Goal: Book appointment/travel/reservation

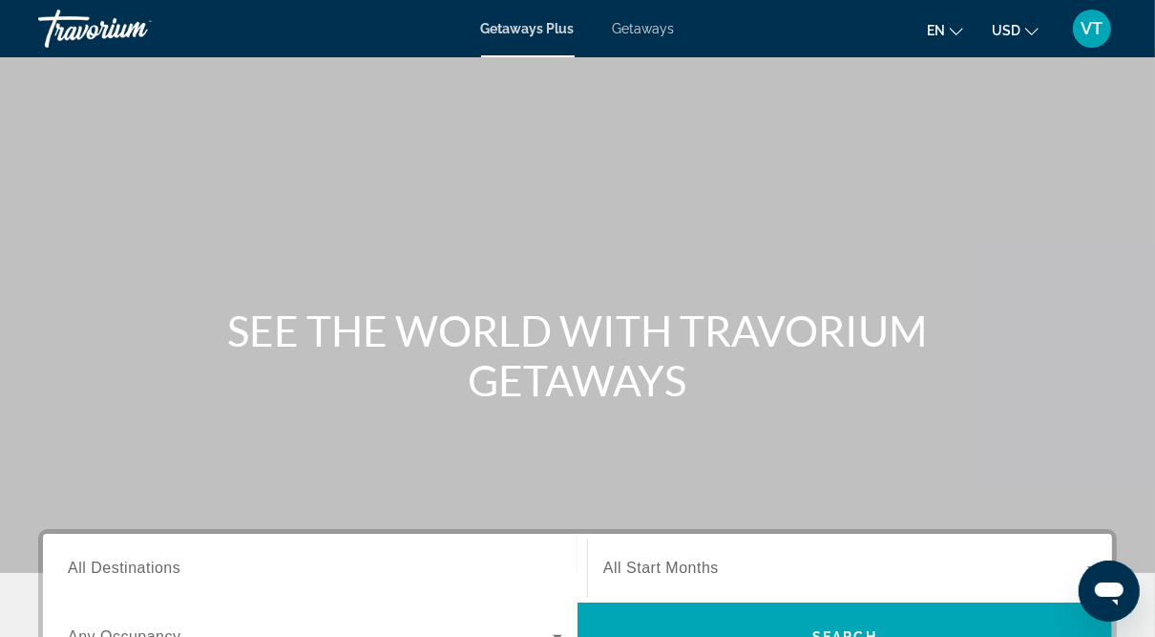
click at [653, 25] on span "Getaways" at bounding box center [644, 28] width 62 height 15
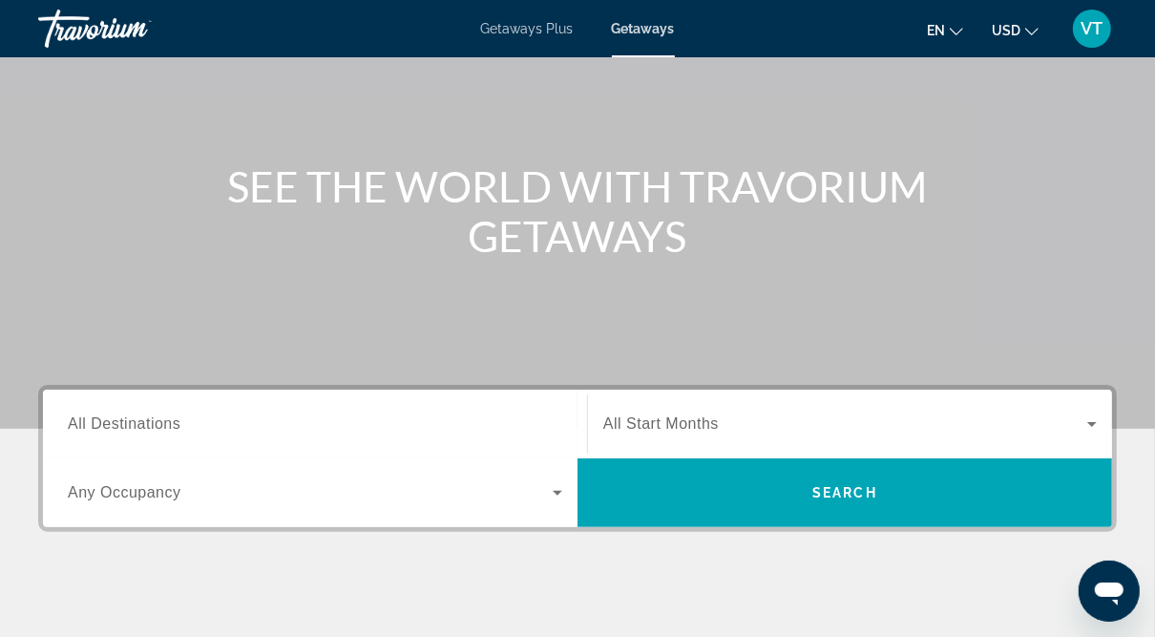
scroll to position [145, 0]
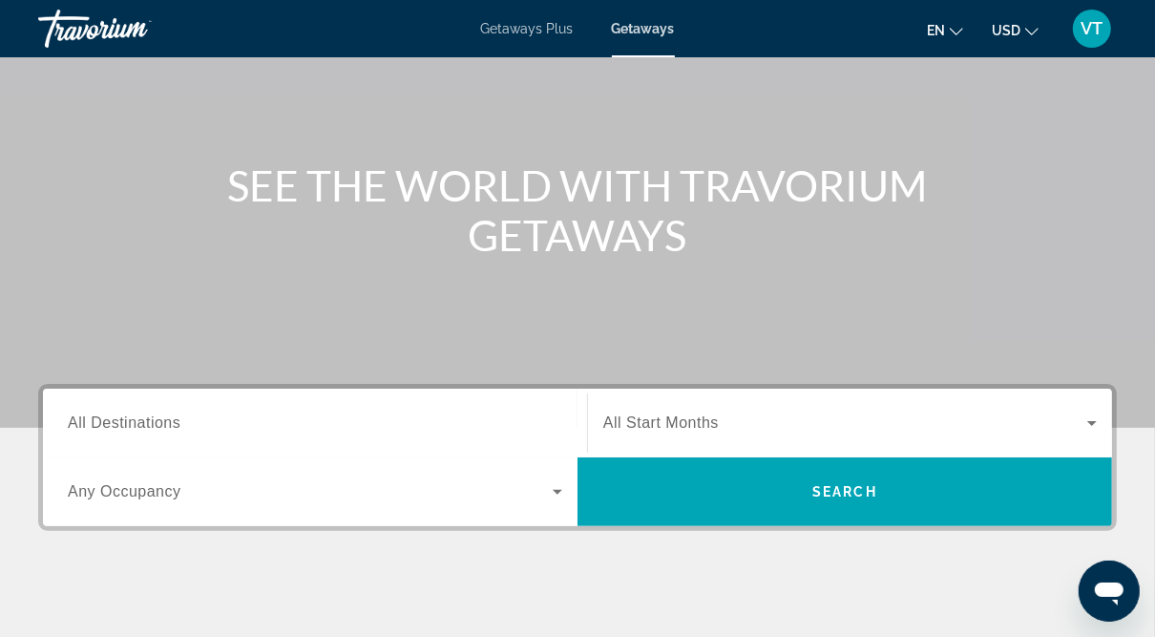
click at [111, 419] on span "All Destinations" at bounding box center [124, 422] width 113 height 16
click at [111, 419] on input "Destination All Destinations" at bounding box center [315, 423] width 495 height 23
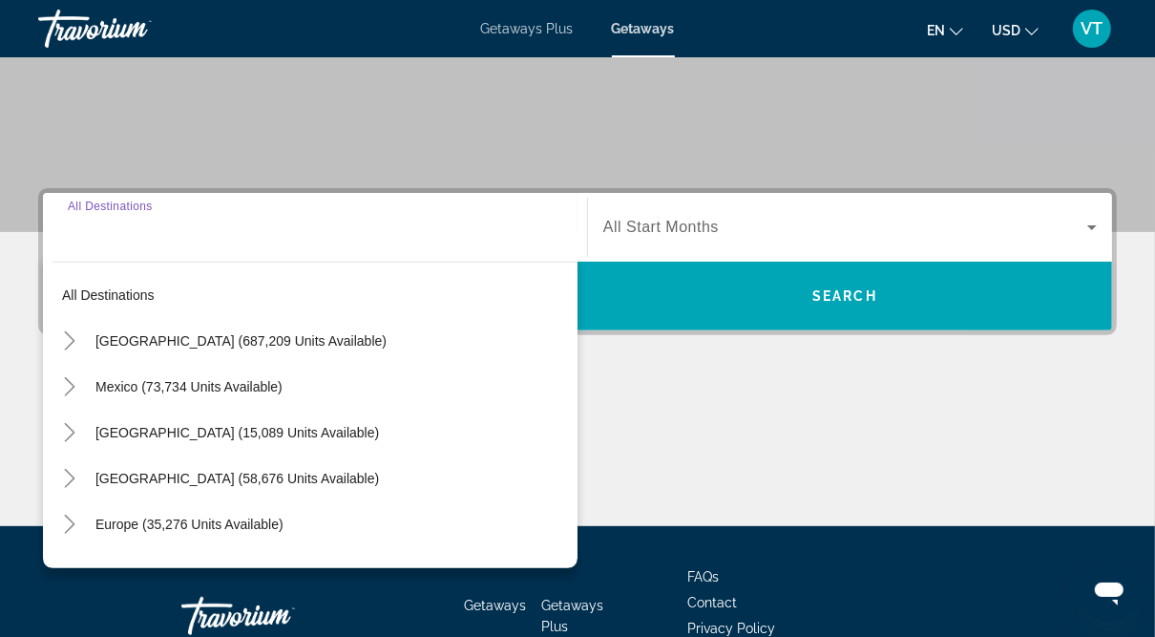
scroll to position [461, 0]
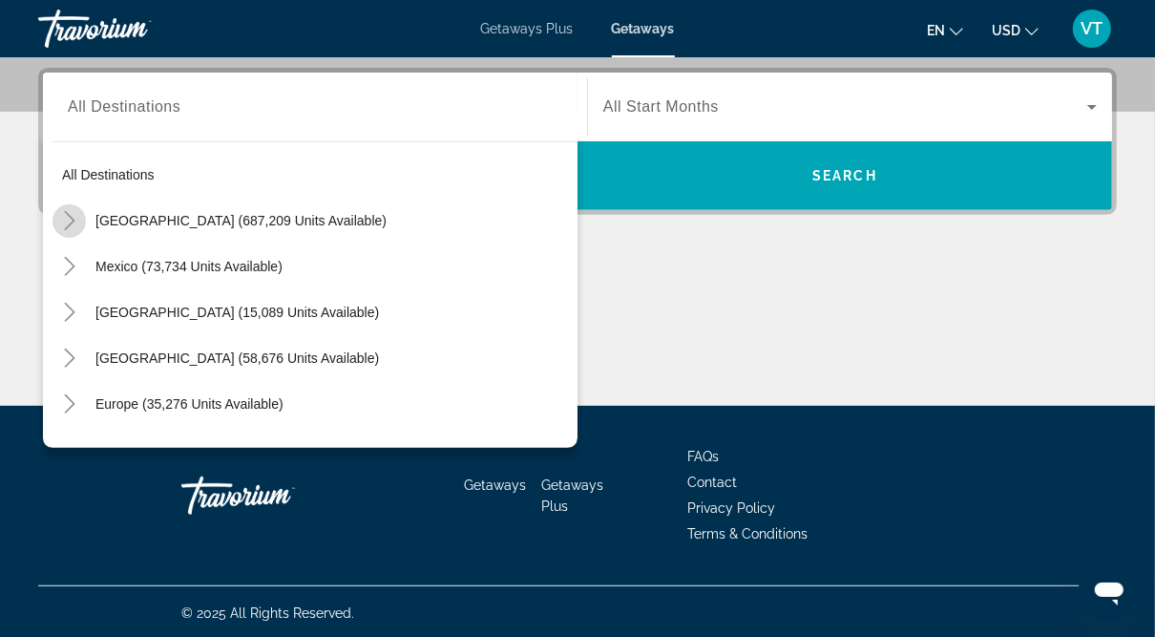
click at [68, 220] on icon "Toggle United States (687,209 units available)" at bounding box center [69, 220] width 19 height 19
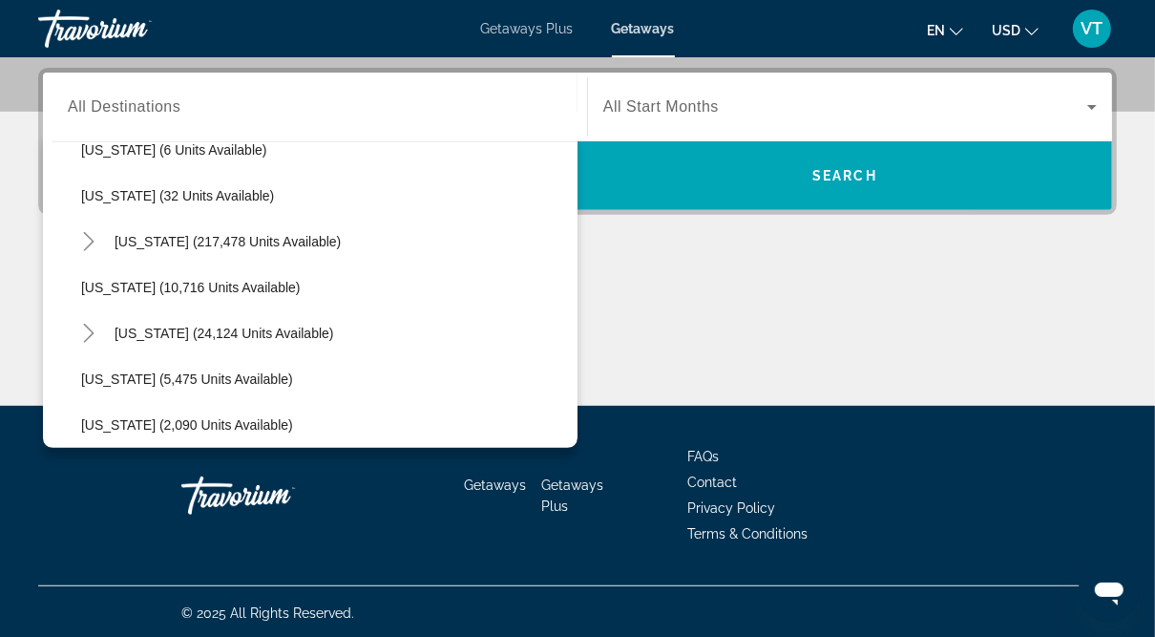
scroll to position [302, 0]
click at [81, 238] on icon "Toggle Florida (217,478 units available)" at bounding box center [88, 239] width 19 height 19
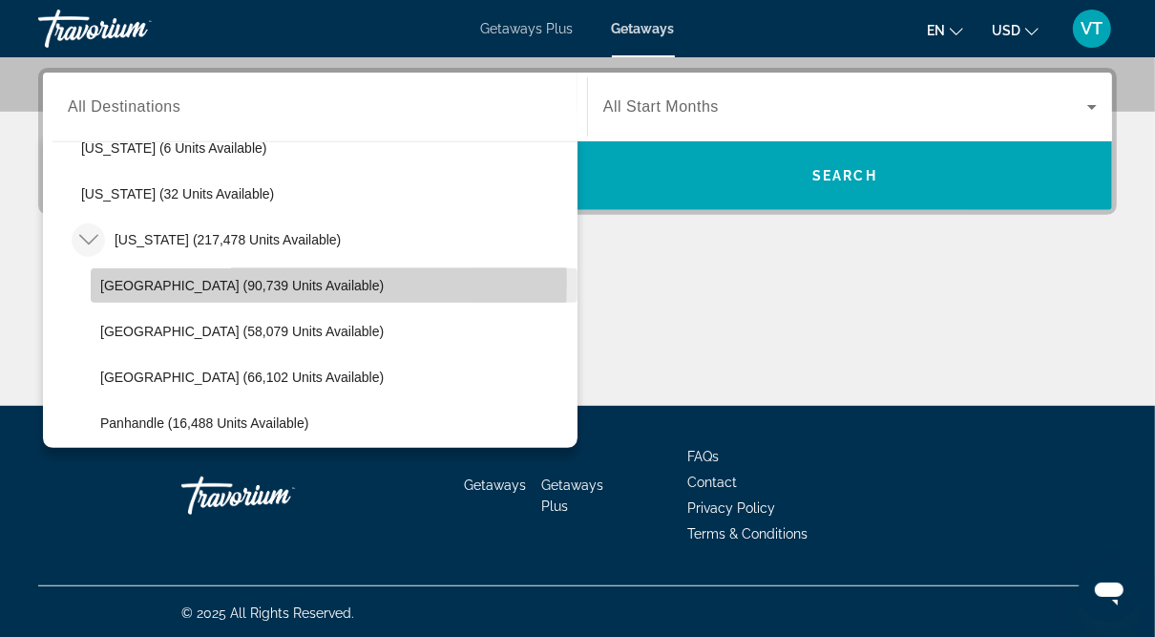
click at [156, 279] on span "Orlando & Disney Area (90,739 units available)" at bounding box center [242, 285] width 284 height 15
type input "**********"
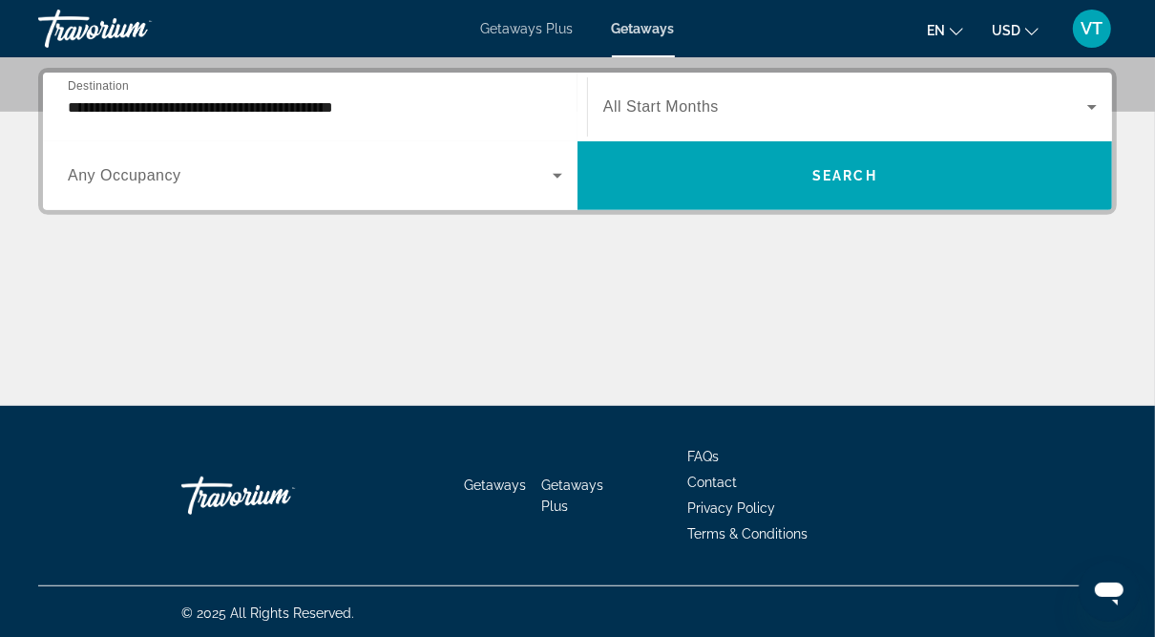
click at [703, 106] on span "All Start Months" at bounding box center [661, 106] width 116 height 16
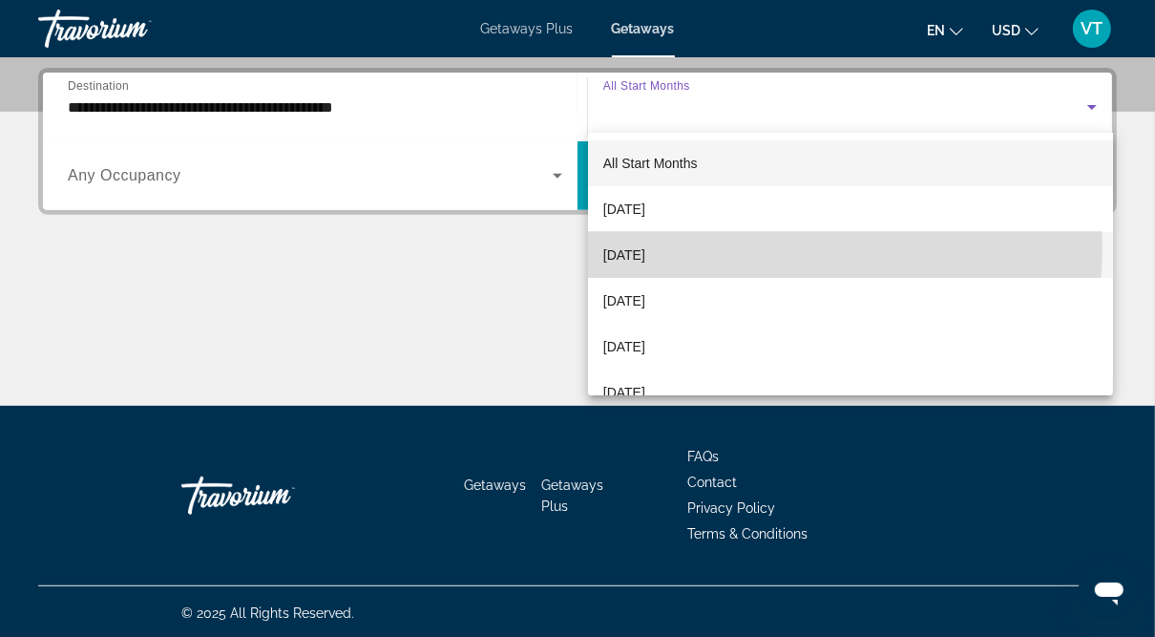
click at [694, 246] on mat-option "[DATE]" at bounding box center [850, 255] width 525 height 46
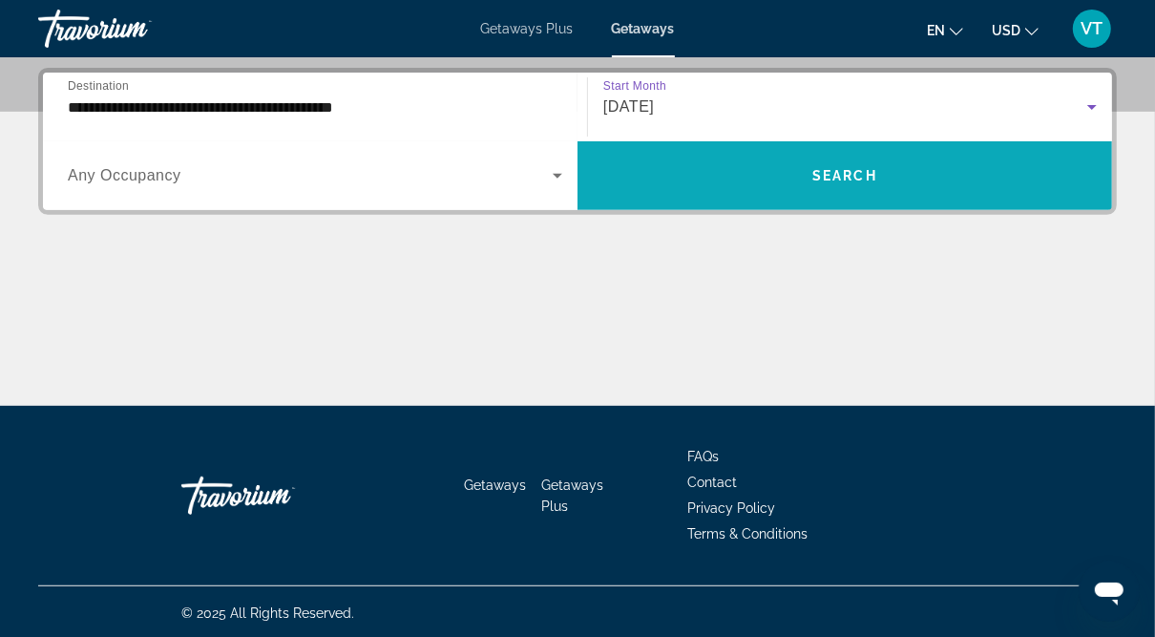
click at [799, 183] on span "Search widget" at bounding box center [845, 176] width 535 height 46
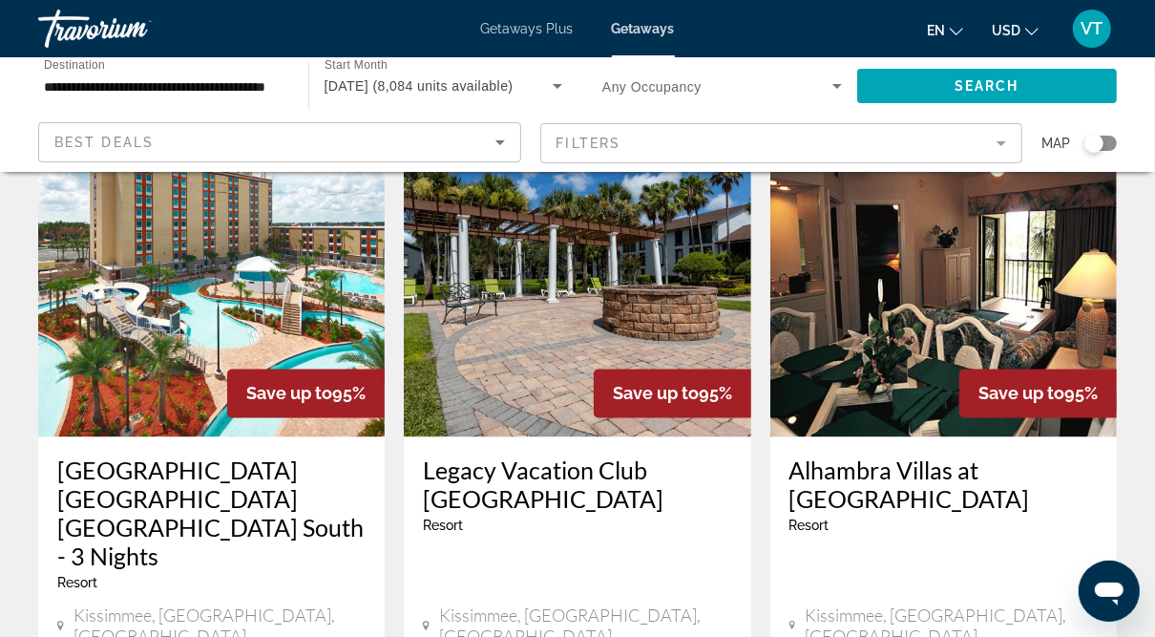
scroll to position [2621, 0]
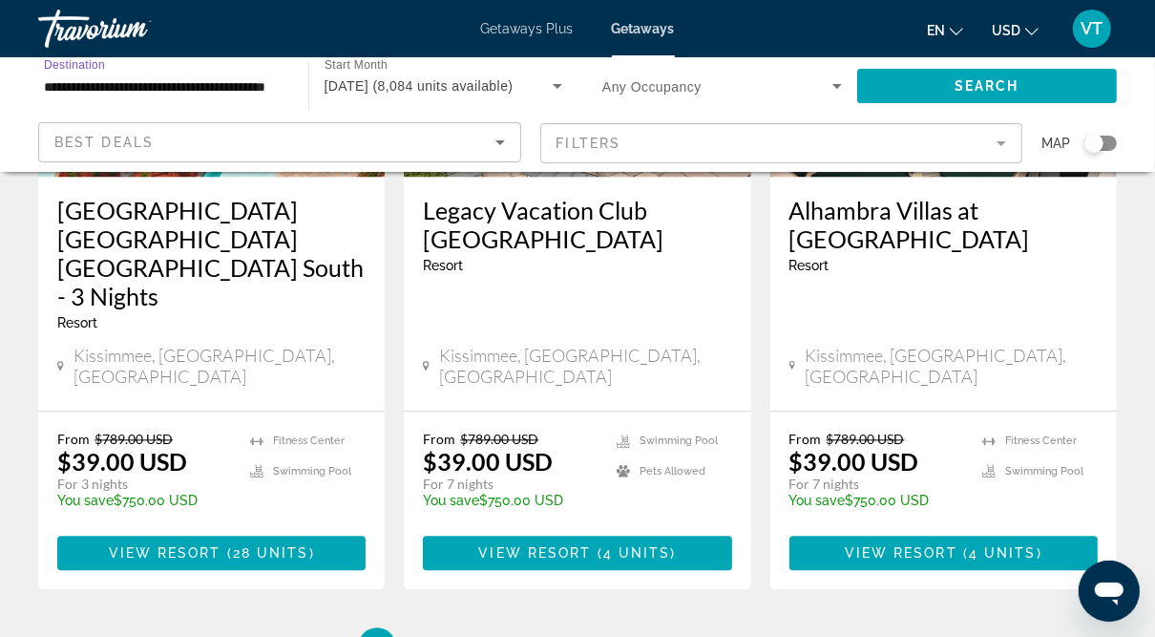
click at [179, 88] on input "**********" at bounding box center [164, 86] width 240 height 23
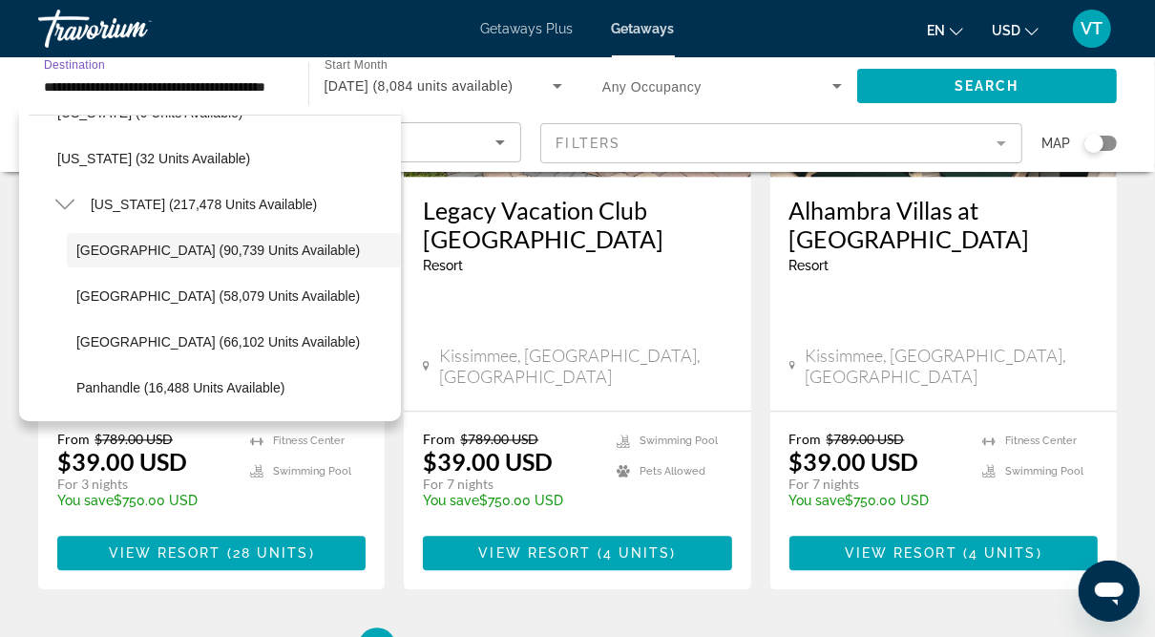
scroll to position [321, 0]
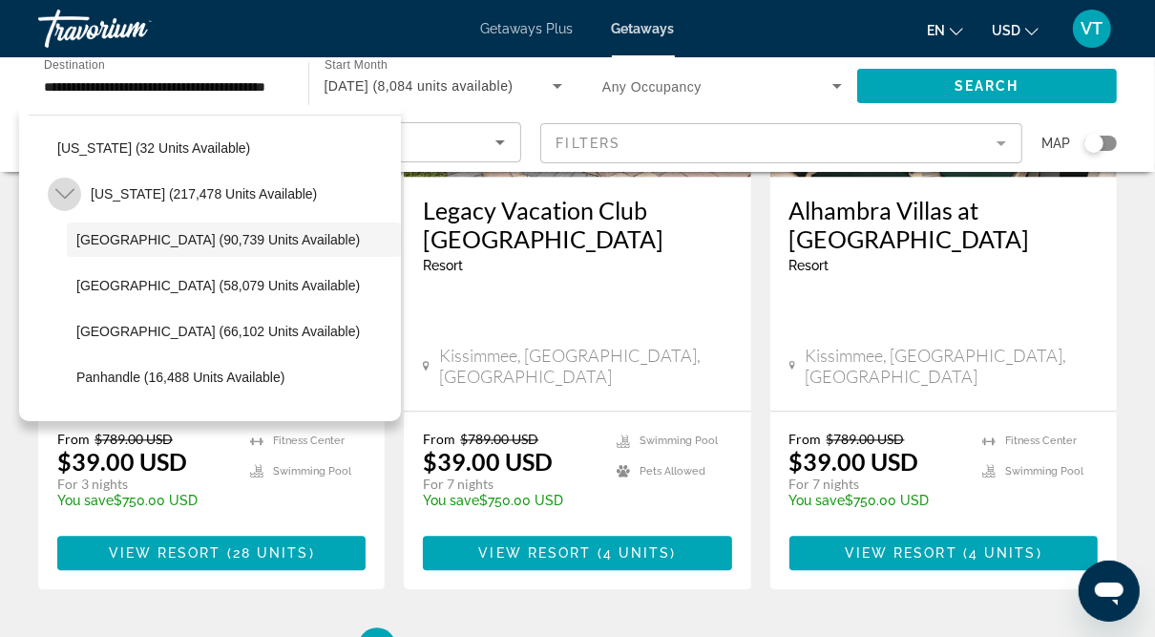
click at [66, 196] on icon "Toggle Florida (217,478 units available)" at bounding box center [63, 194] width 19 height 11
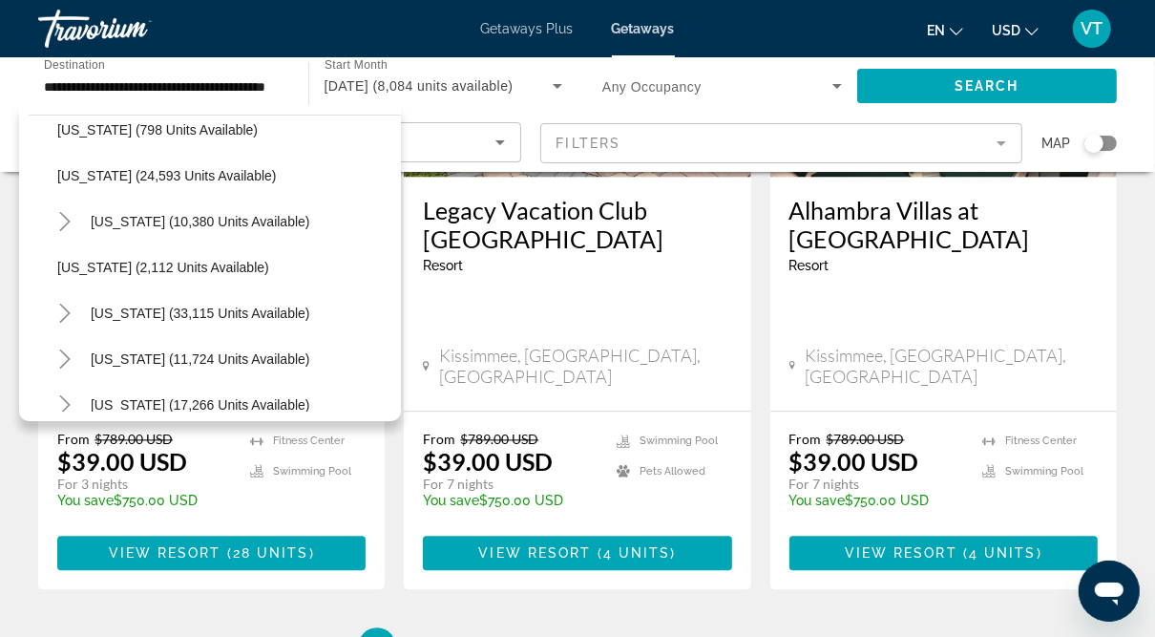
scroll to position [1494, 0]
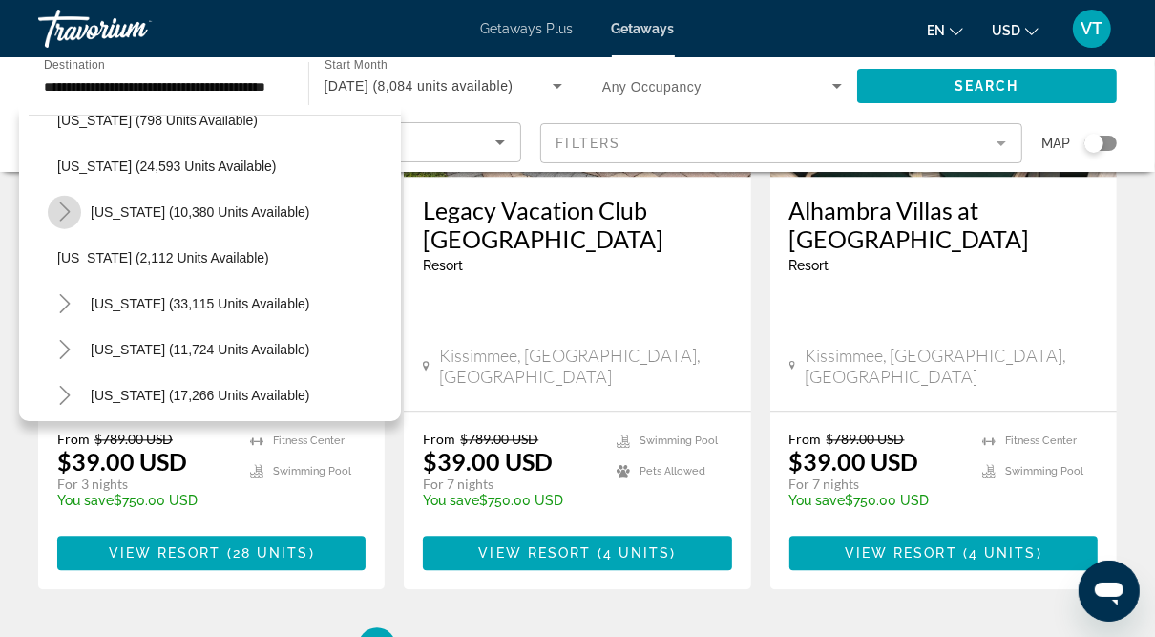
click at [66, 206] on icon "Toggle Pennsylvania (10,380 units available)" at bounding box center [64, 211] width 19 height 19
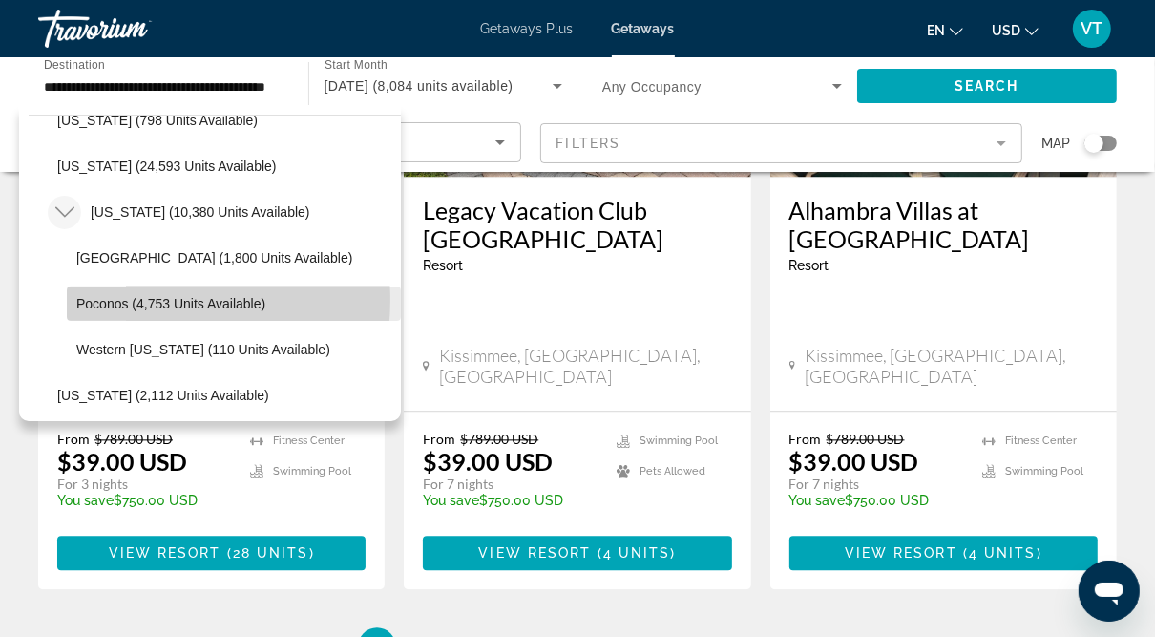
click at [137, 299] on span "Poconos (4,753 units available)" at bounding box center [170, 303] width 189 height 15
type input "**********"
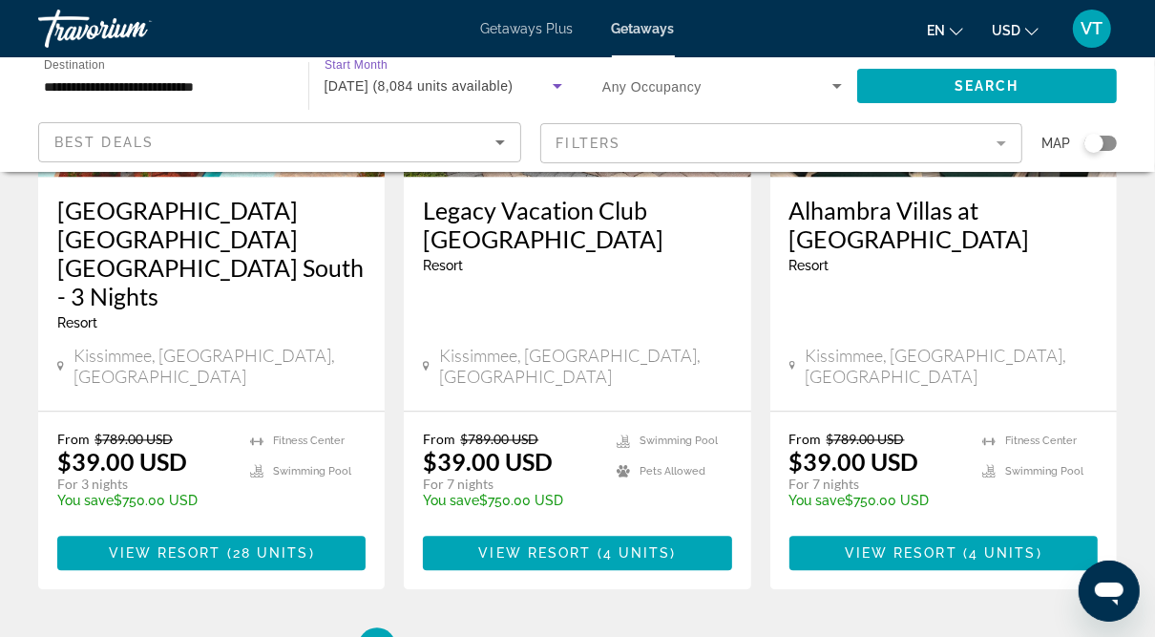
click at [557, 84] on icon "Search widget" at bounding box center [558, 86] width 10 height 5
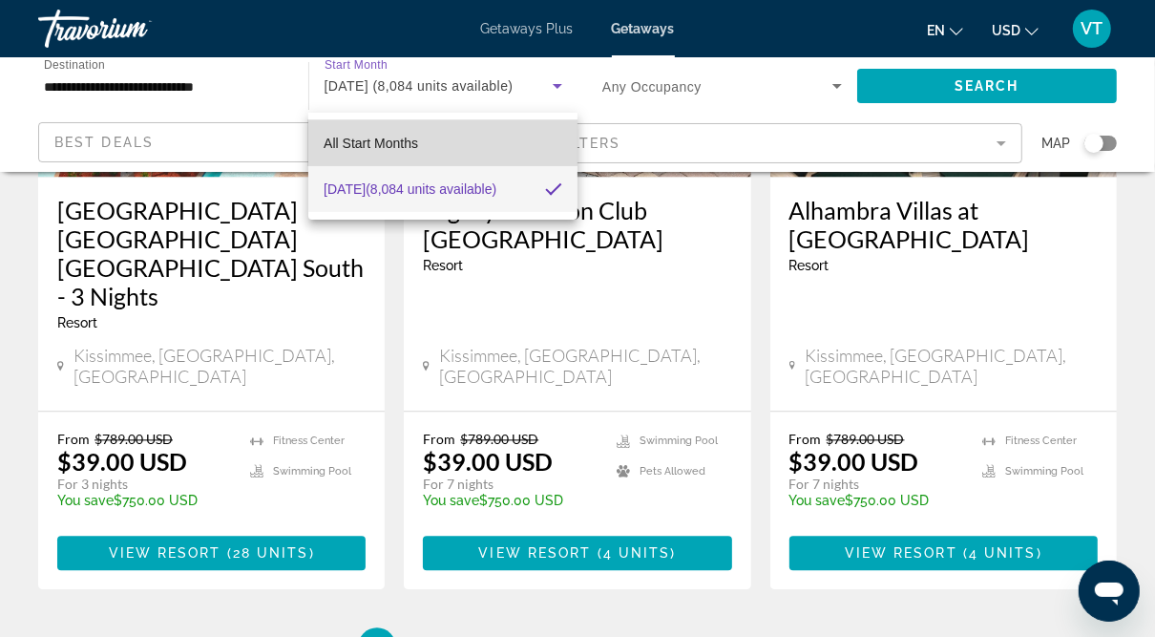
click at [406, 141] on span "All Start Months" at bounding box center [371, 143] width 95 height 15
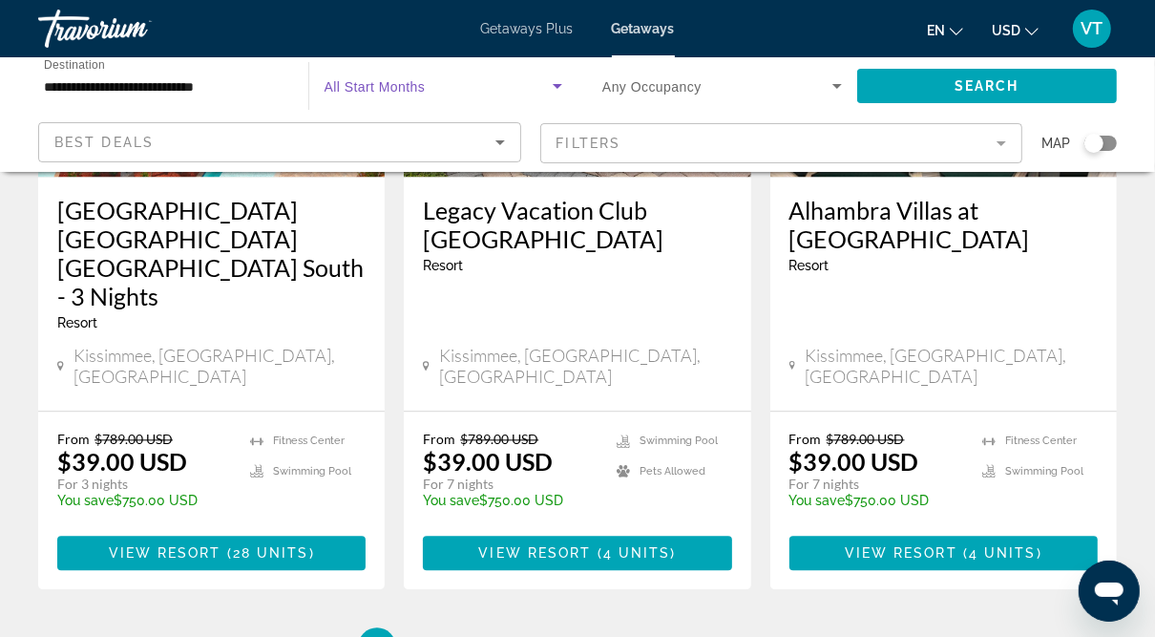
click at [557, 81] on icon "Search widget" at bounding box center [557, 85] width 23 height 23
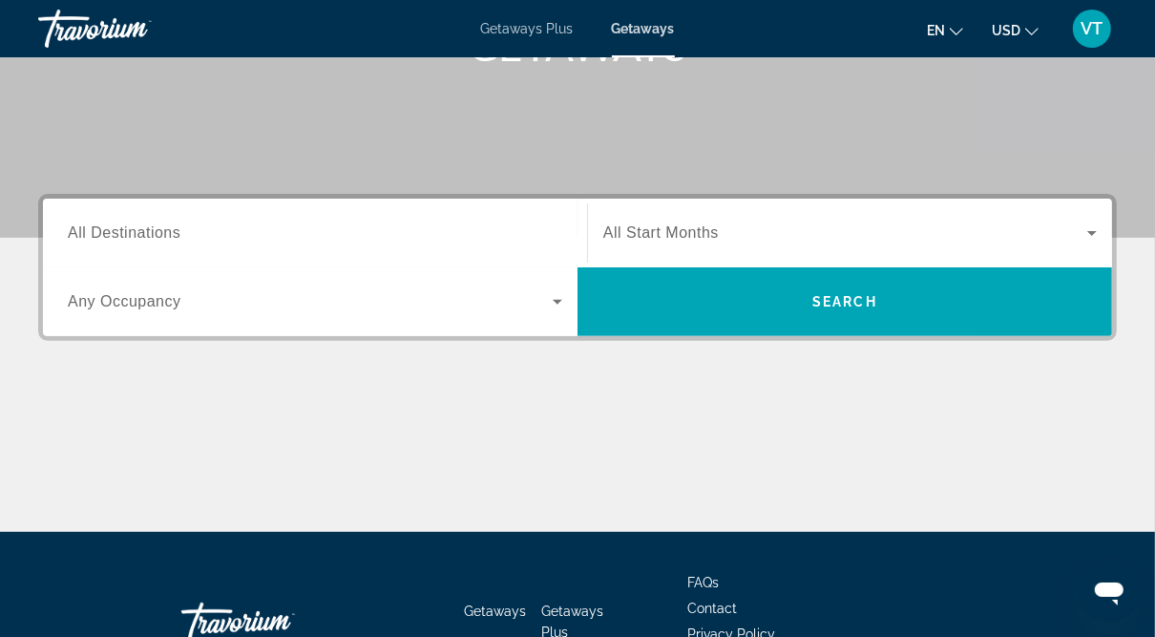
scroll to position [461, 0]
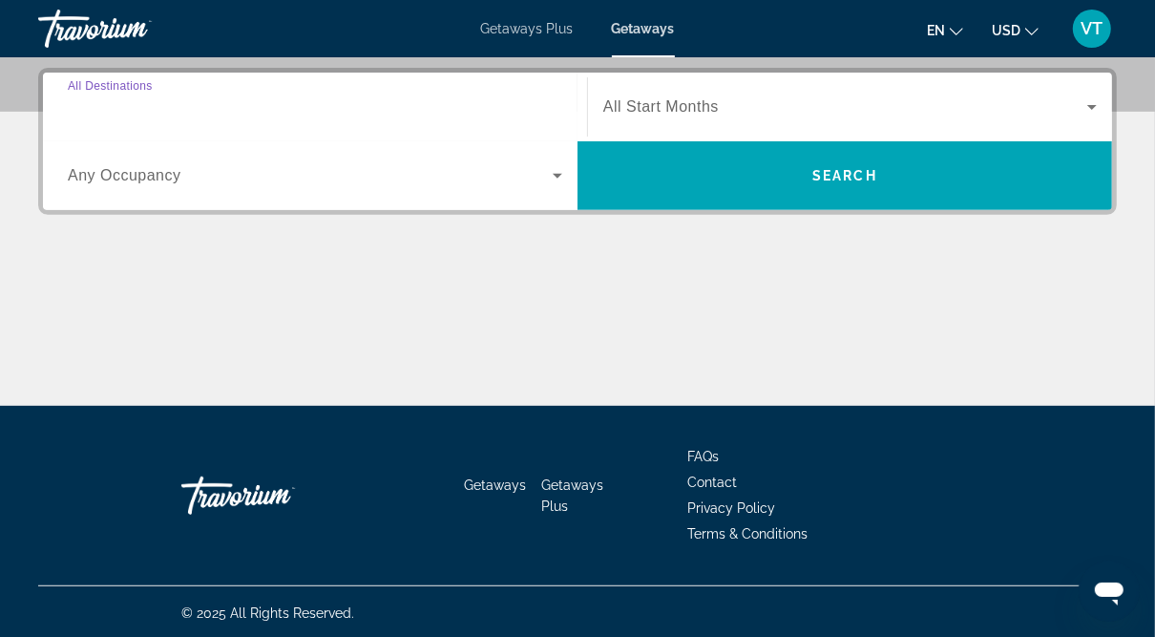
click at [349, 116] on input "Destination All Destinations" at bounding box center [315, 107] width 495 height 23
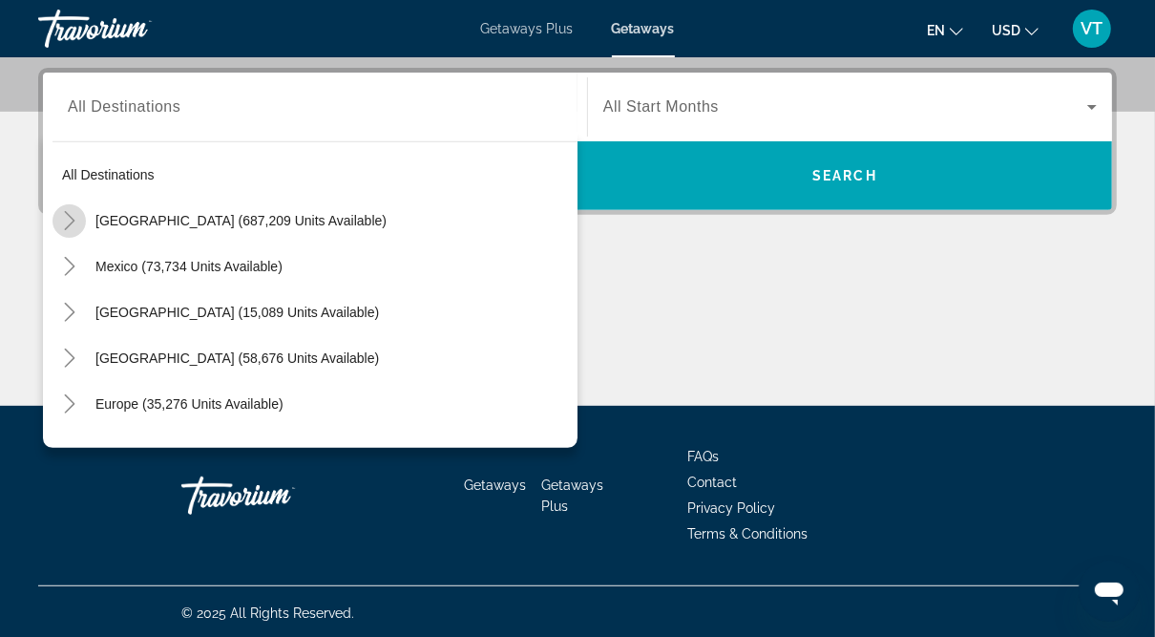
click at [66, 217] on icon "Toggle United States (687,209 units available)" at bounding box center [69, 220] width 19 height 19
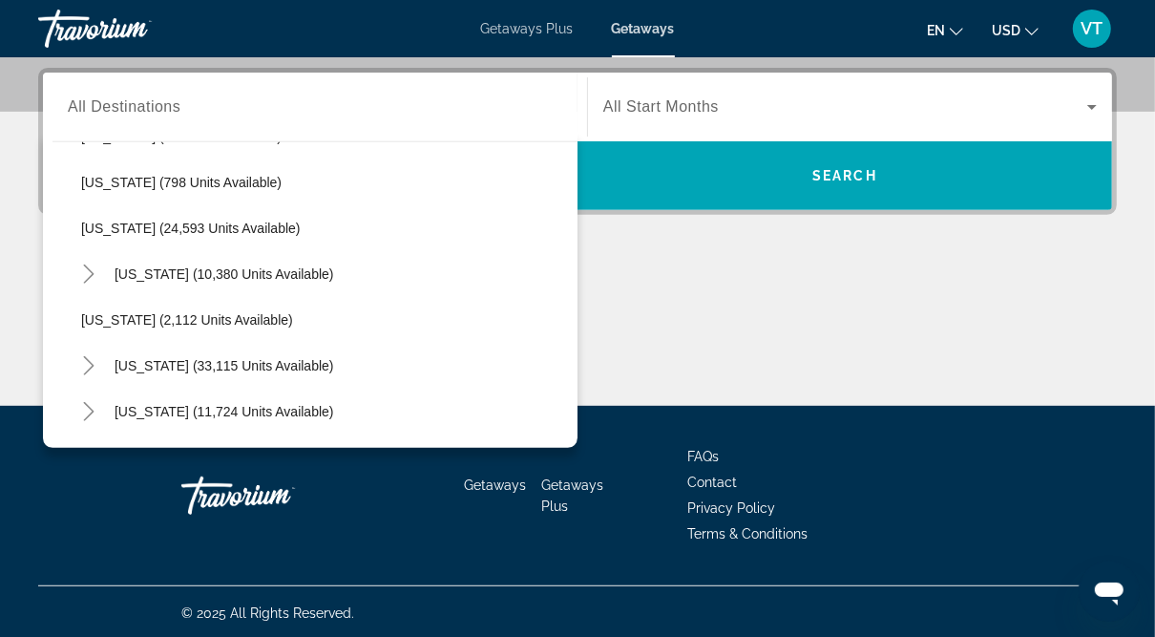
scroll to position [1463, 0]
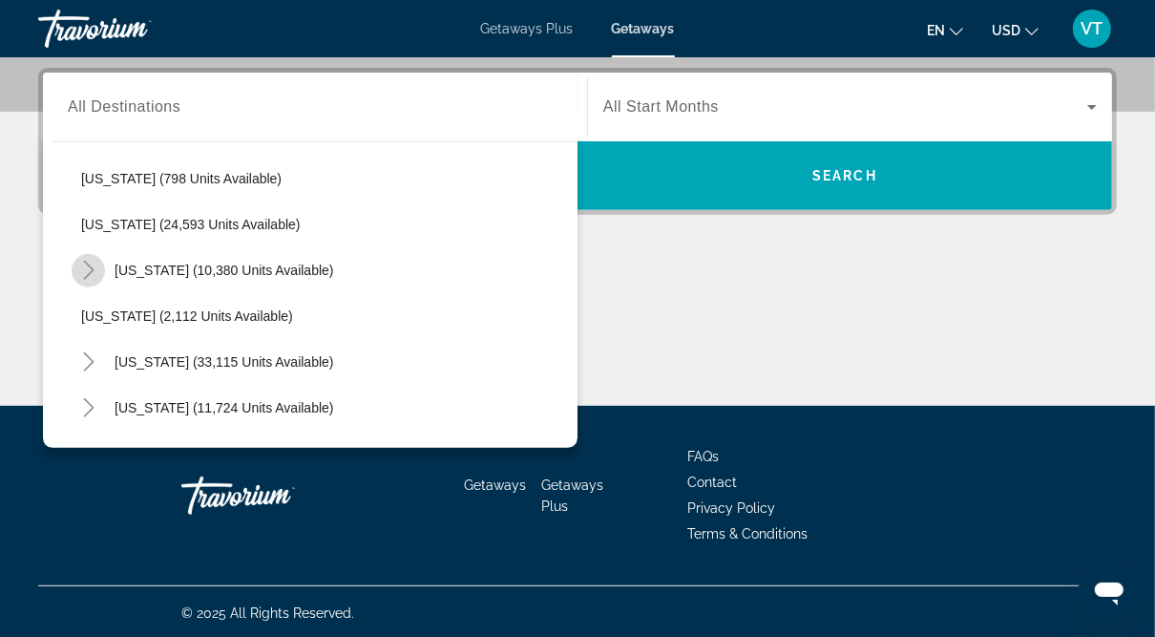
click at [87, 268] on icon "Toggle Pennsylvania (10,380 units available)" at bounding box center [88, 270] width 19 height 19
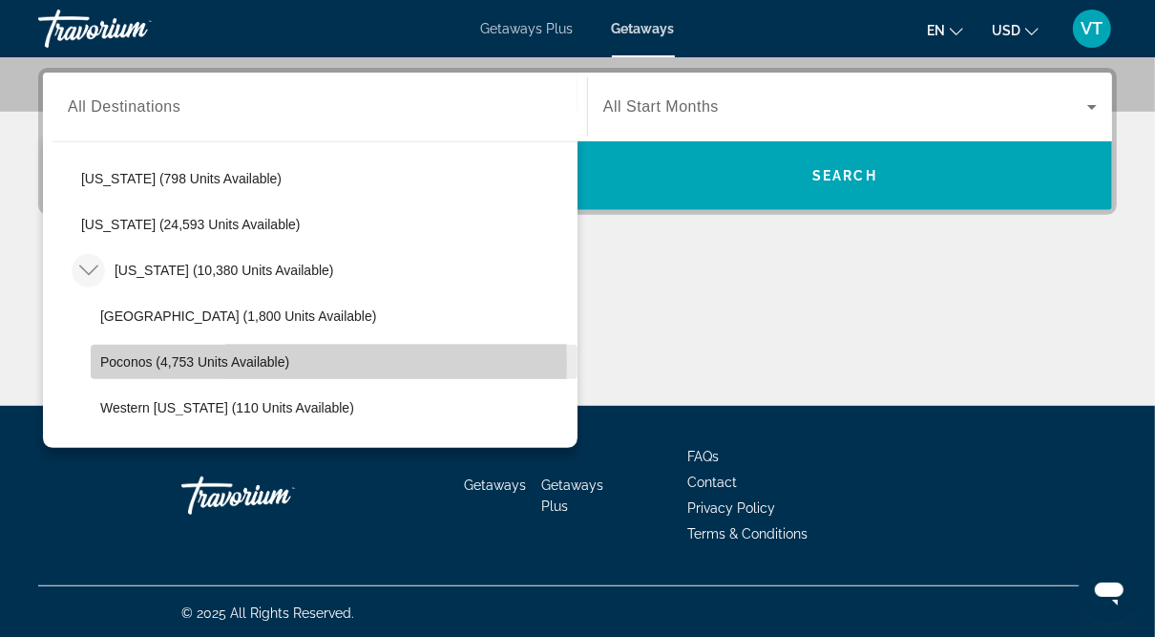
click at [153, 365] on span "Poconos (4,753 units available)" at bounding box center [194, 361] width 189 height 15
type input "**********"
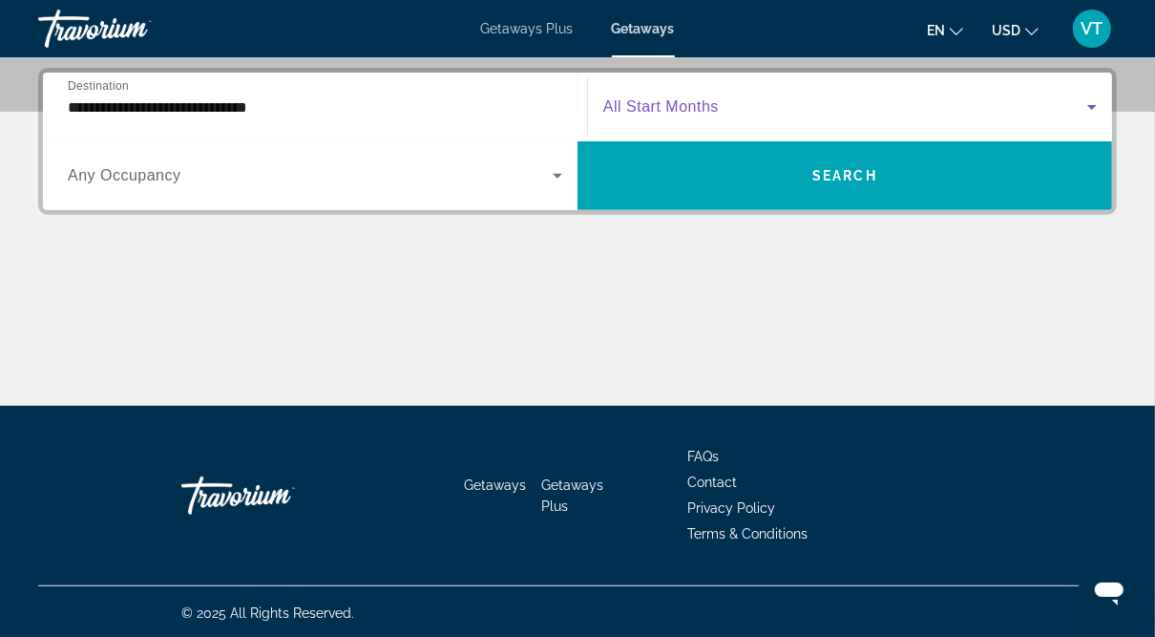
click at [735, 109] on span "Search widget" at bounding box center [845, 106] width 484 height 23
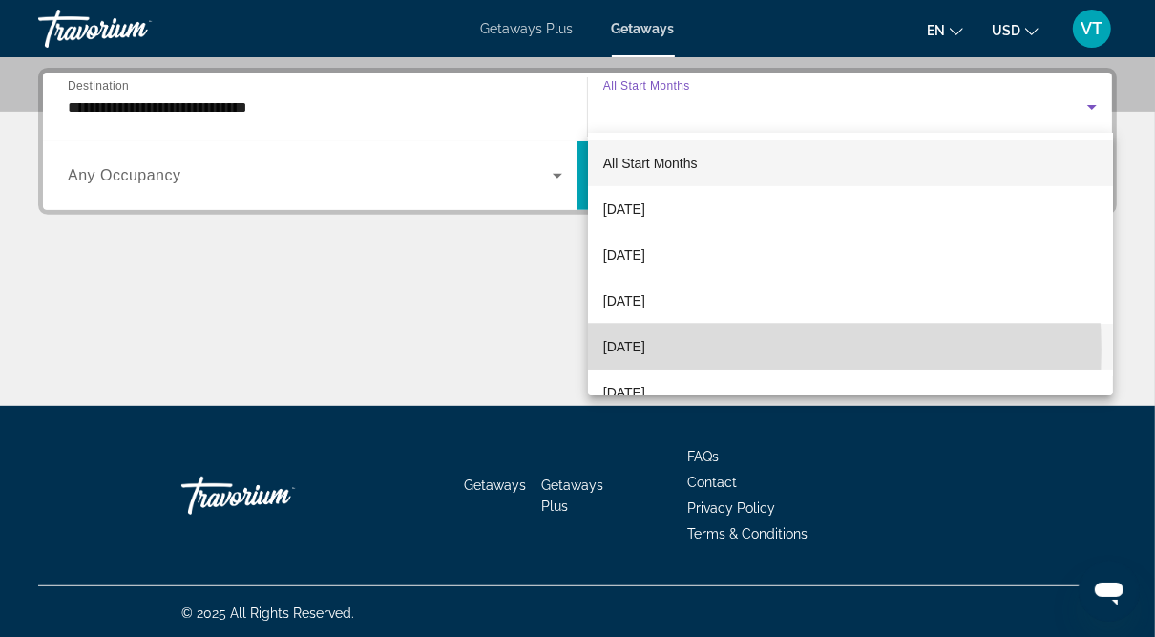
click at [645, 349] on span "[DATE]" at bounding box center [624, 346] width 42 height 23
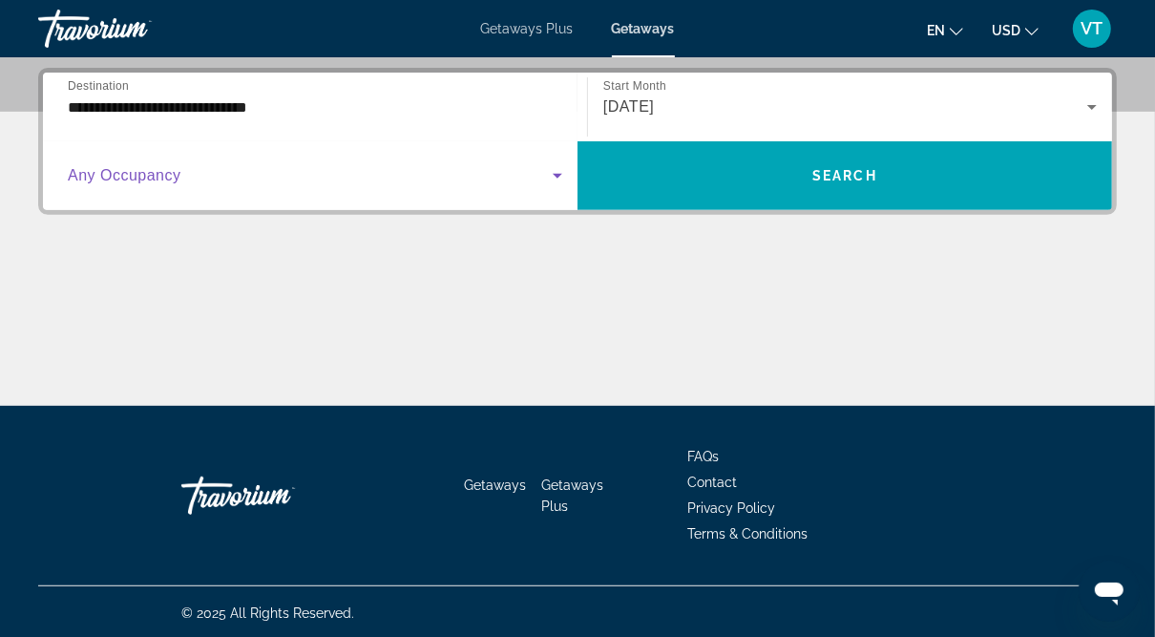
click at [179, 177] on span "Search widget" at bounding box center [310, 175] width 485 height 23
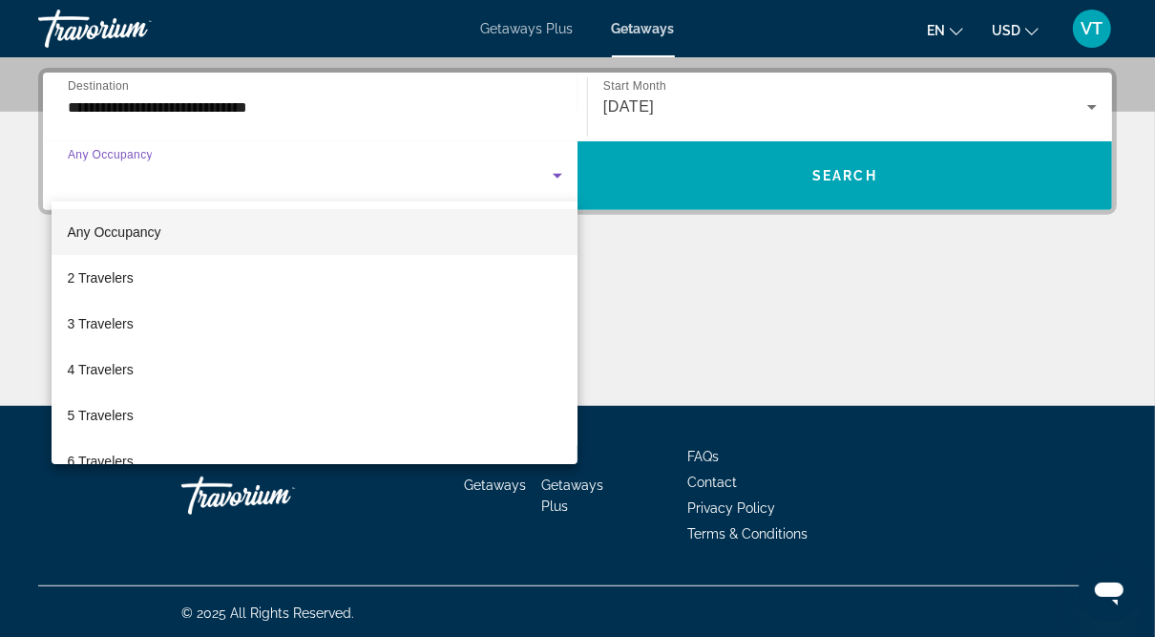
click at [179, 177] on div at bounding box center [577, 318] width 1155 height 637
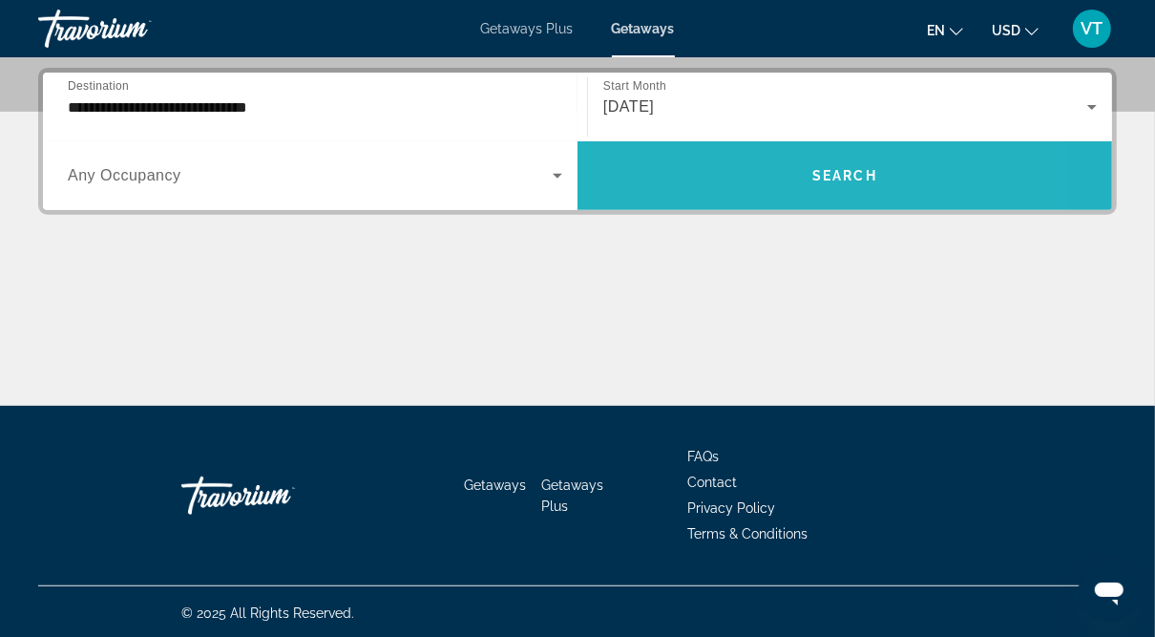
click at [727, 174] on span "Search widget" at bounding box center [845, 176] width 535 height 46
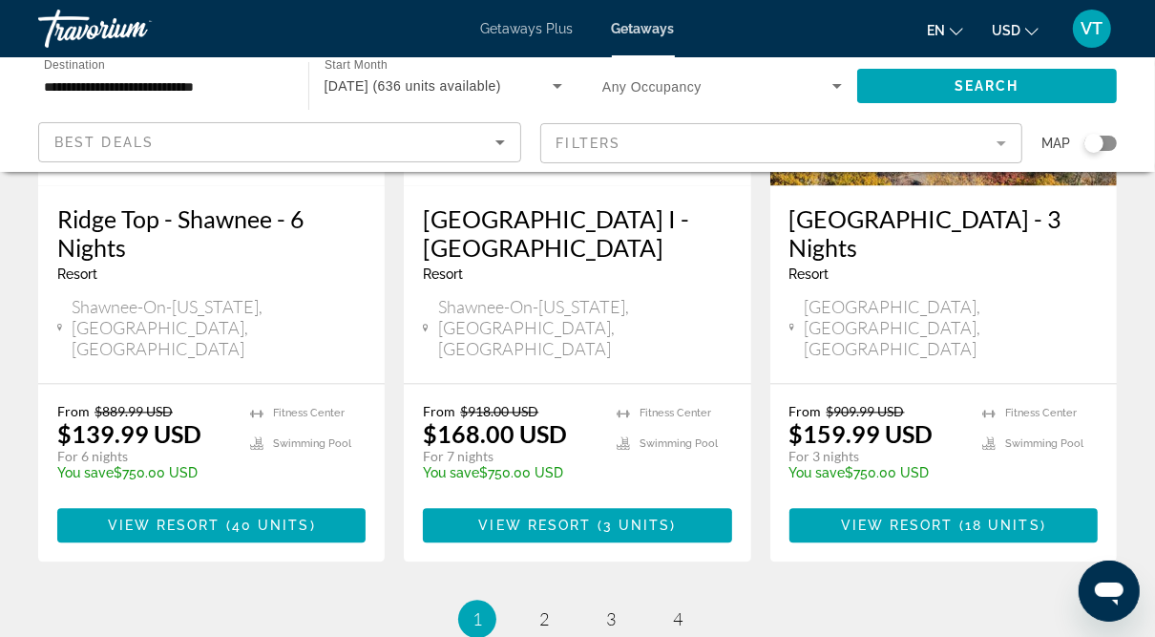
scroll to position [2649, 0]
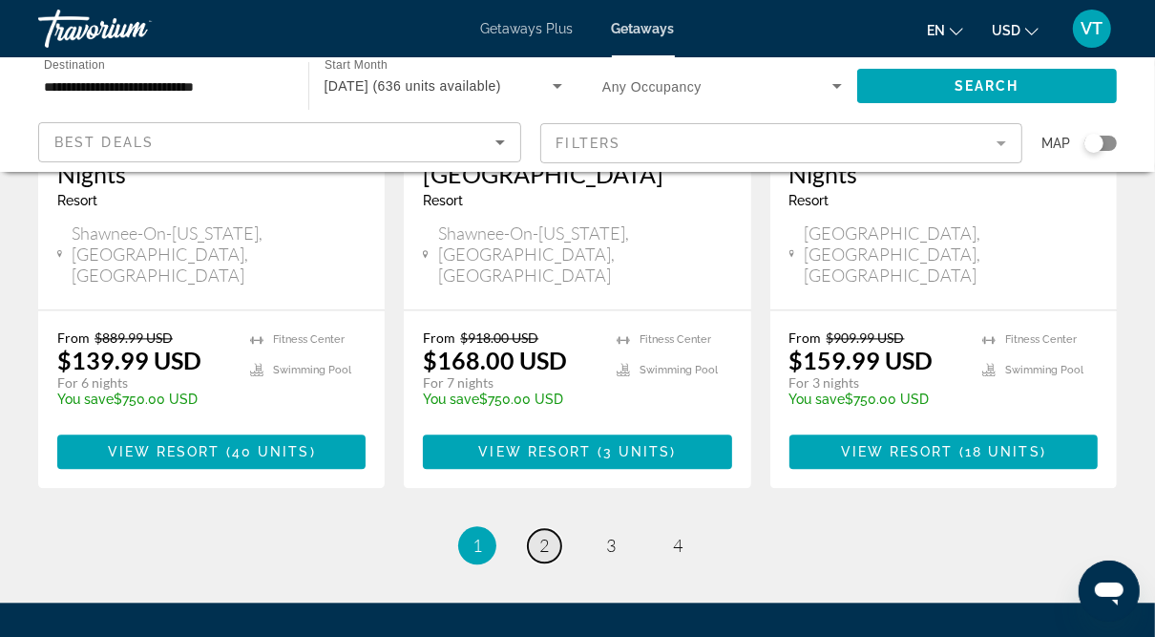
click at [543, 535] on span "2" at bounding box center [544, 545] width 10 height 21
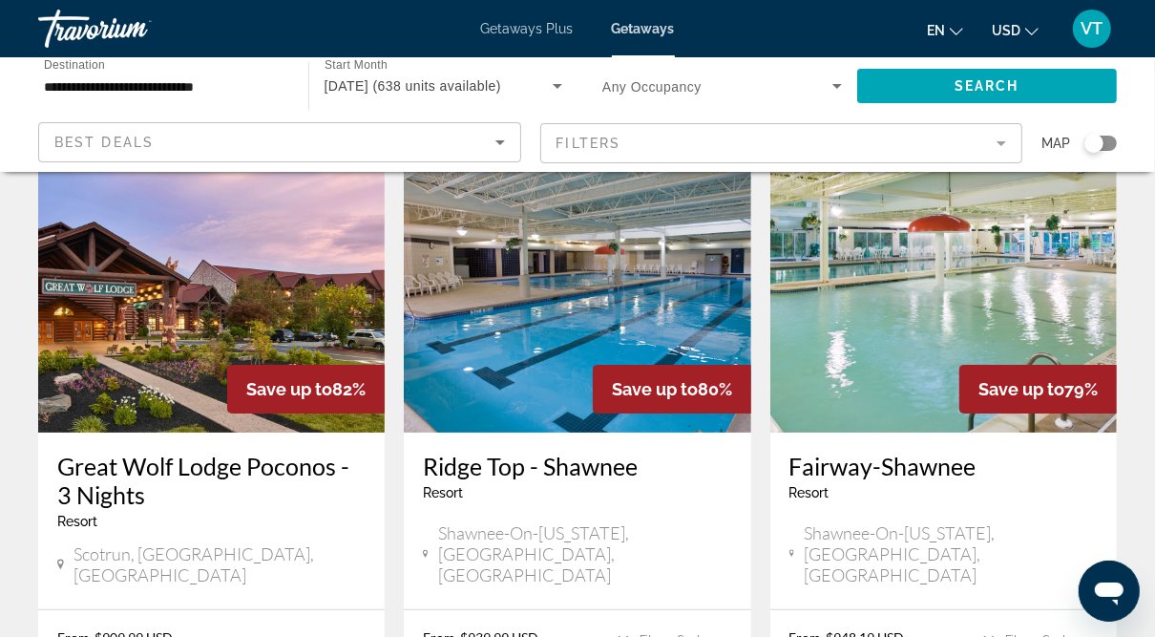
scroll to position [171, 0]
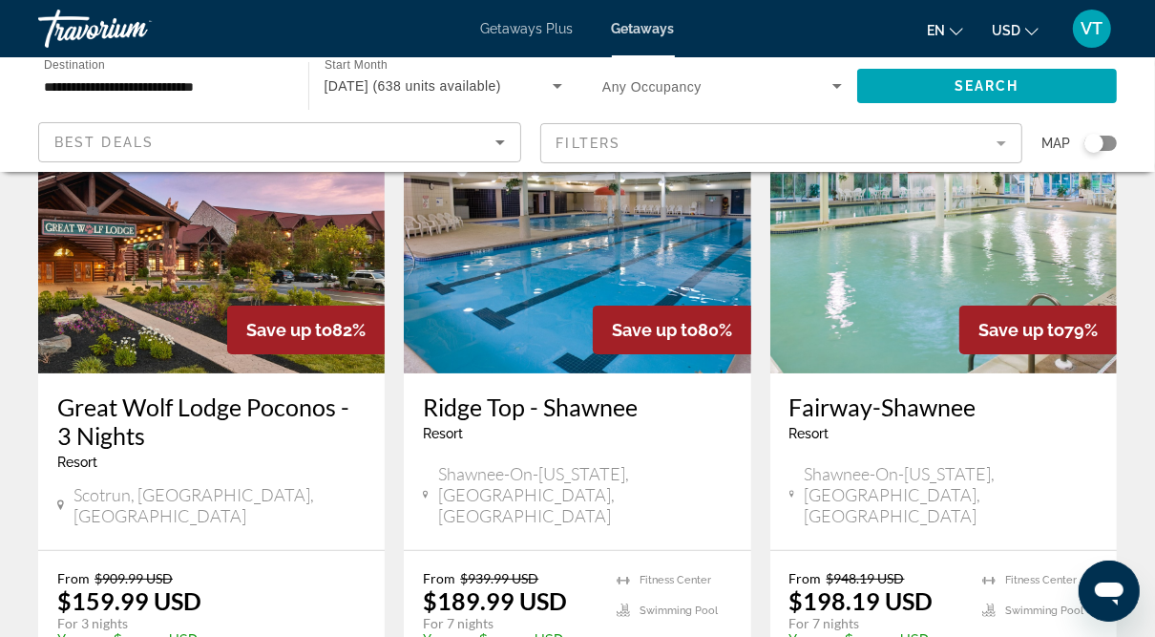
click at [173, 252] on img "Main content" at bounding box center [211, 220] width 347 height 305
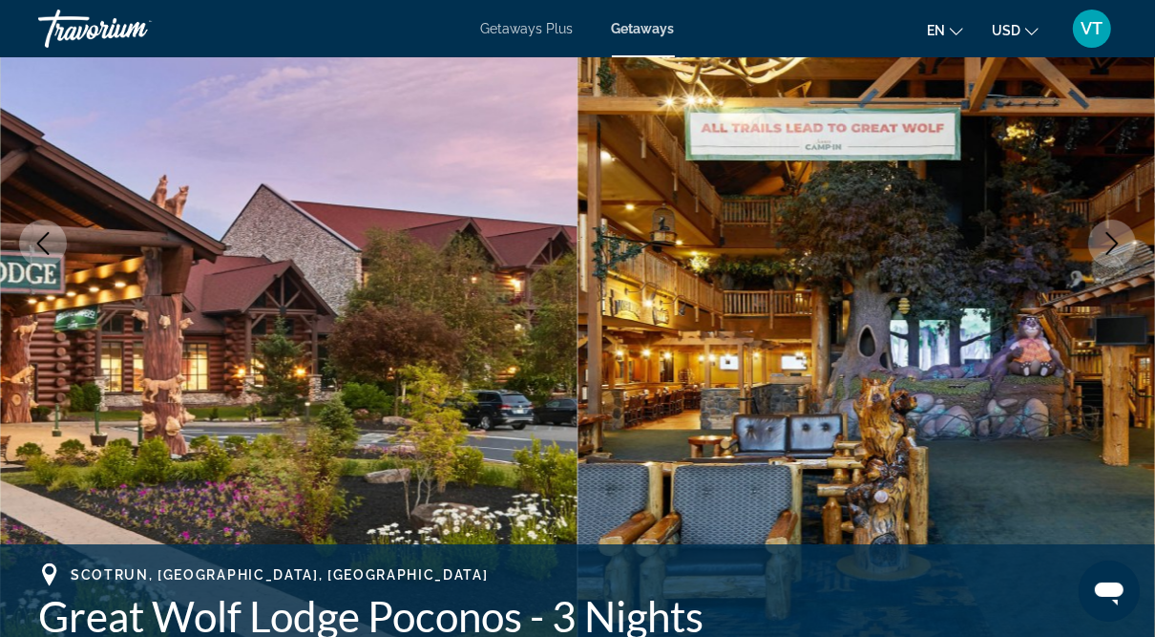
scroll to position [267, 0]
click at [1116, 238] on icon "Next image" at bounding box center [1112, 243] width 23 height 23
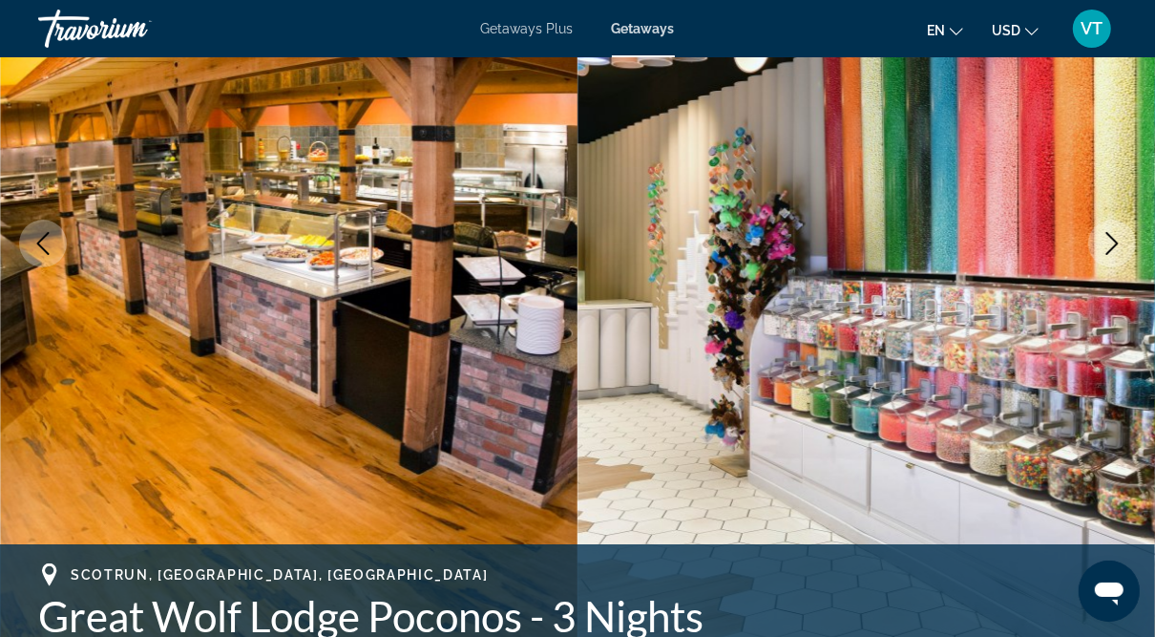
click at [1116, 238] on icon "Next image" at bounding box center [1112, 243] width 23 height 23
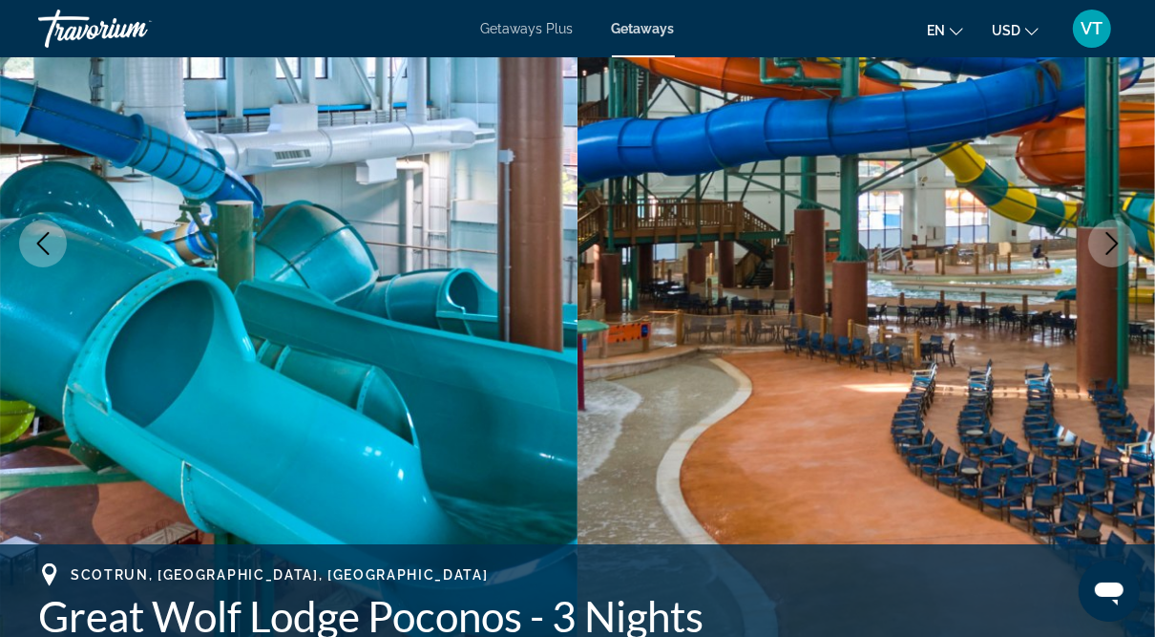
click at [1116, 238] on icon "Next image" at bounding box center [1112, 243] width 23 height 23
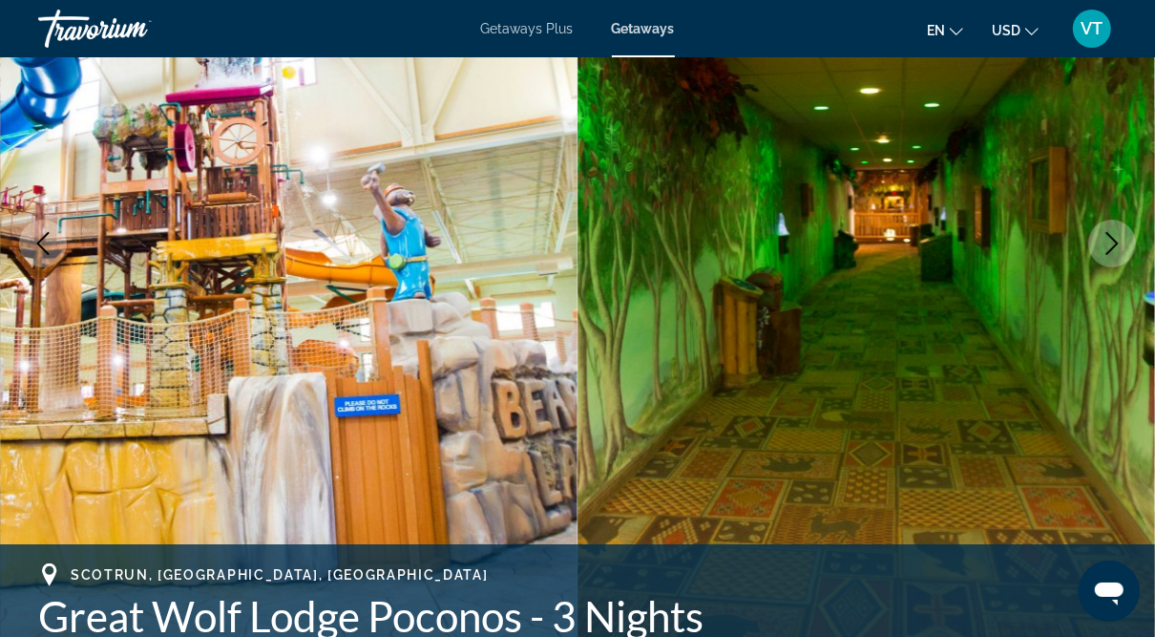
click at [1116, 238] on icon "Next image" at bounding box center [1112, 243] width 23 height 23
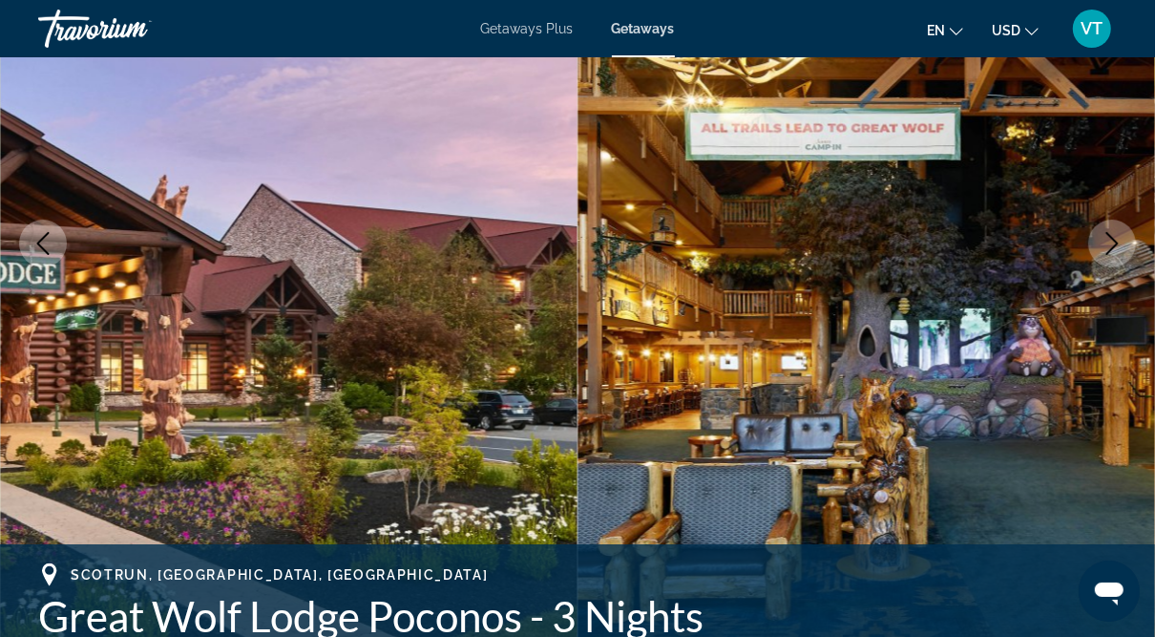
click at [1116, 238] on icon "Next image" at bounding box center [1112, 243] width 23 height 23
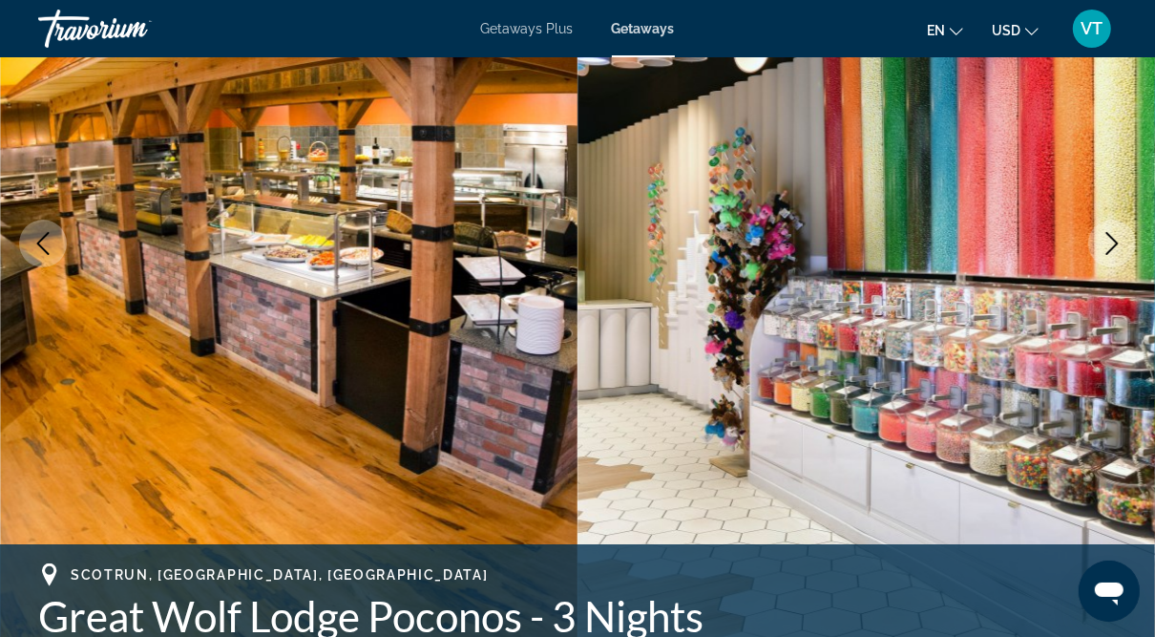
click at [1116, 238] on icon "Next image" at bounding box center [1112, 243] width 23 height 23
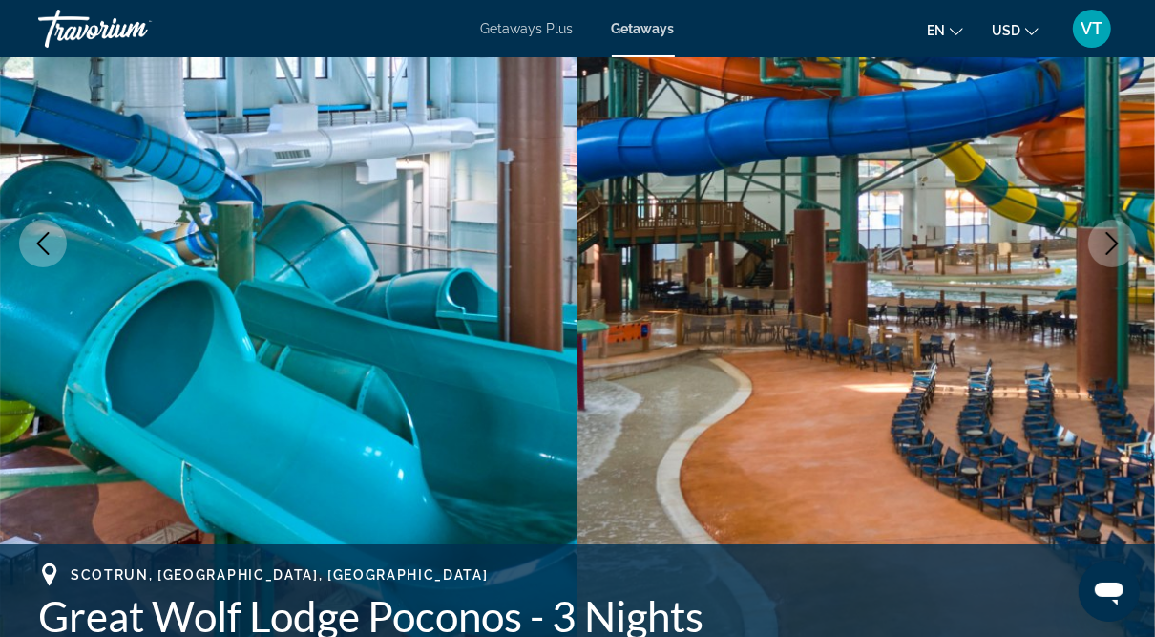
click at [1116, 238] on icon "Next image" at bounding box center [1112, 243] width 23 height 23
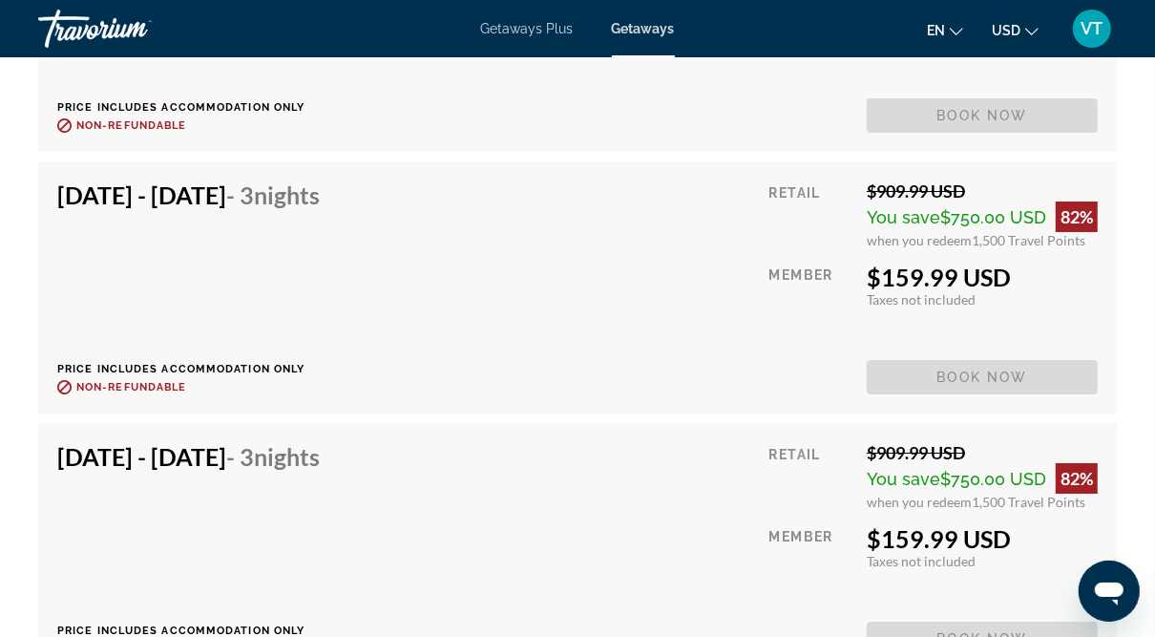
scroll to position [4467, 0]
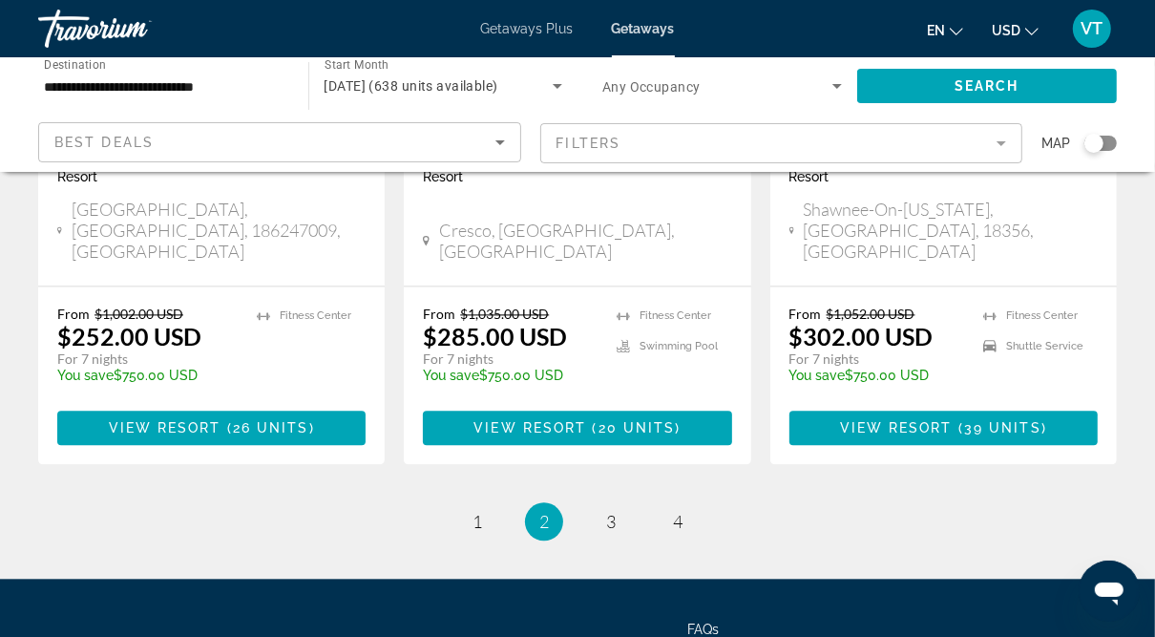
scroll to position [2654, 0]
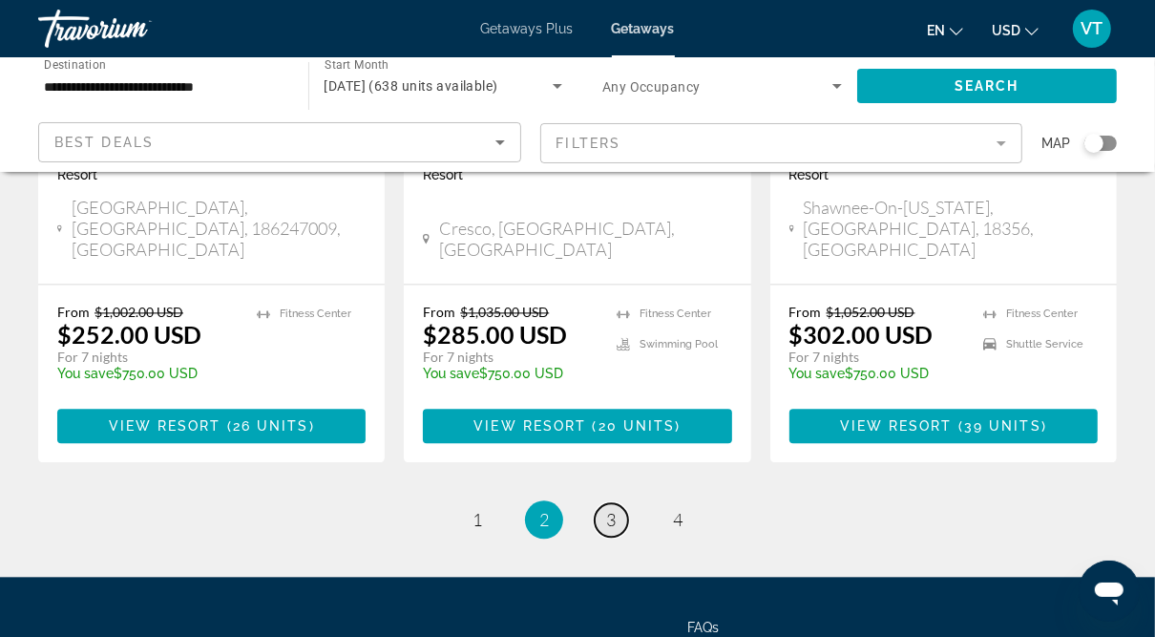
click at [610, 509] on span "3" at bounding box center [611, 519] width 10 height 21
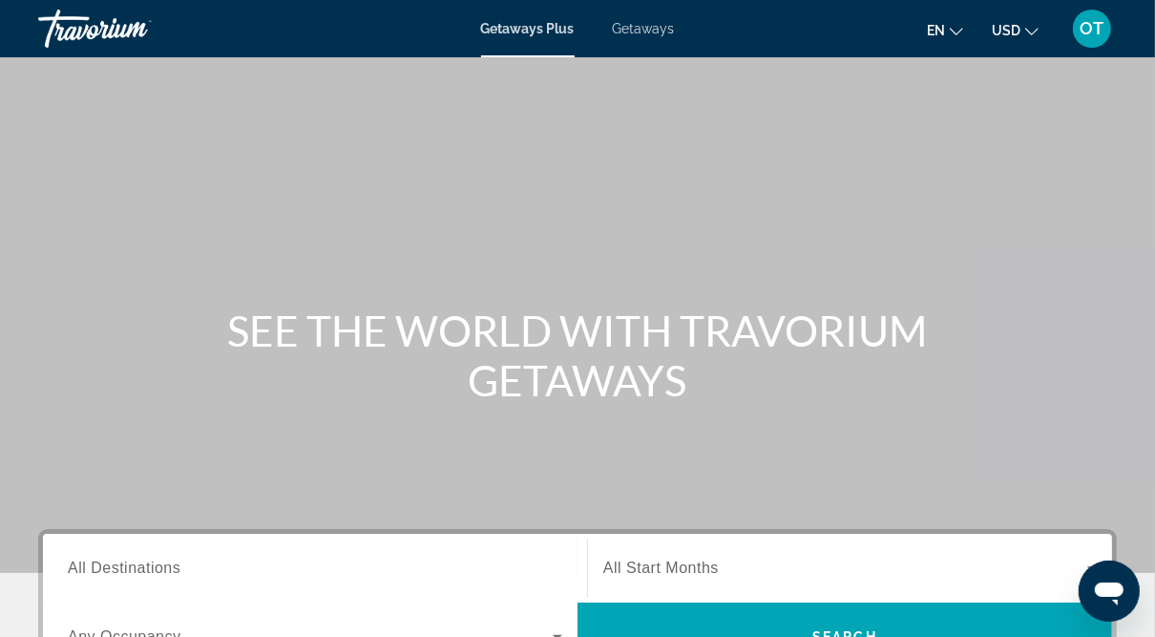
click at [648, 24] on span "Getaways" at bounding box center [644, 28] width 62 height 15
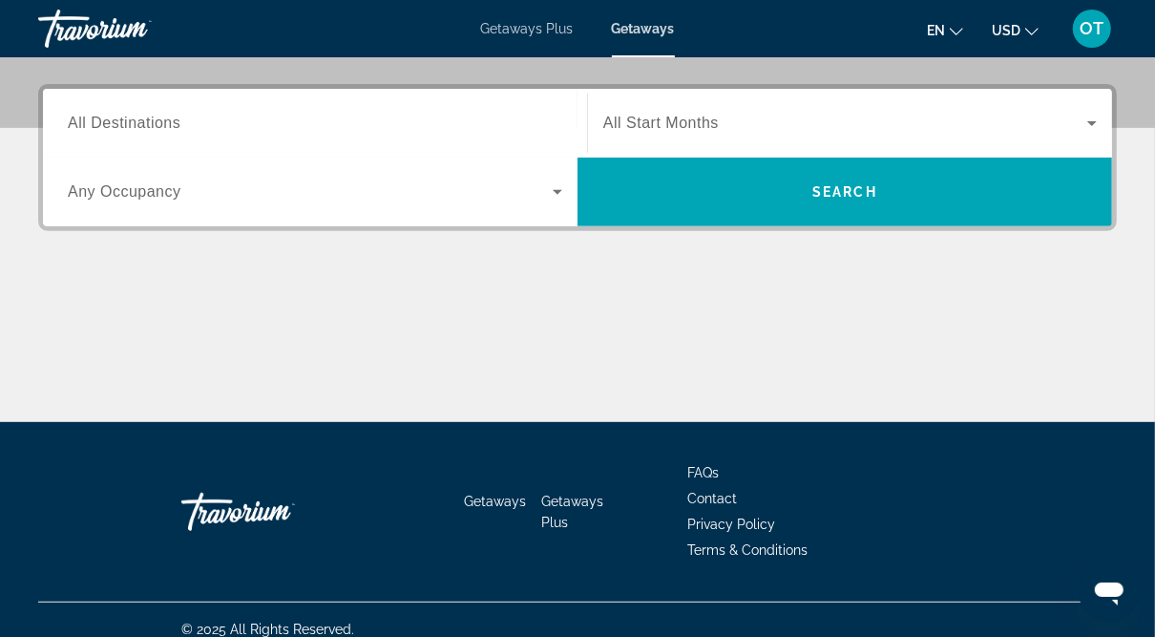
scroll to position [461, 0]
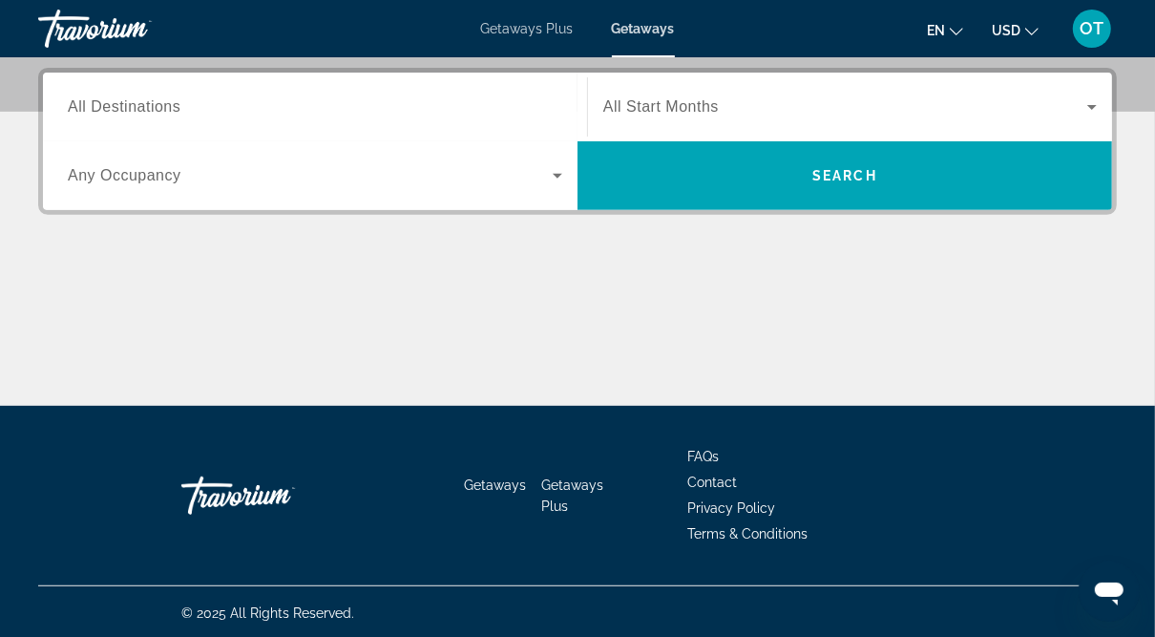
click at [225, 91] on div "Search widget" at bounding box center [315, 107] width 495 height 54
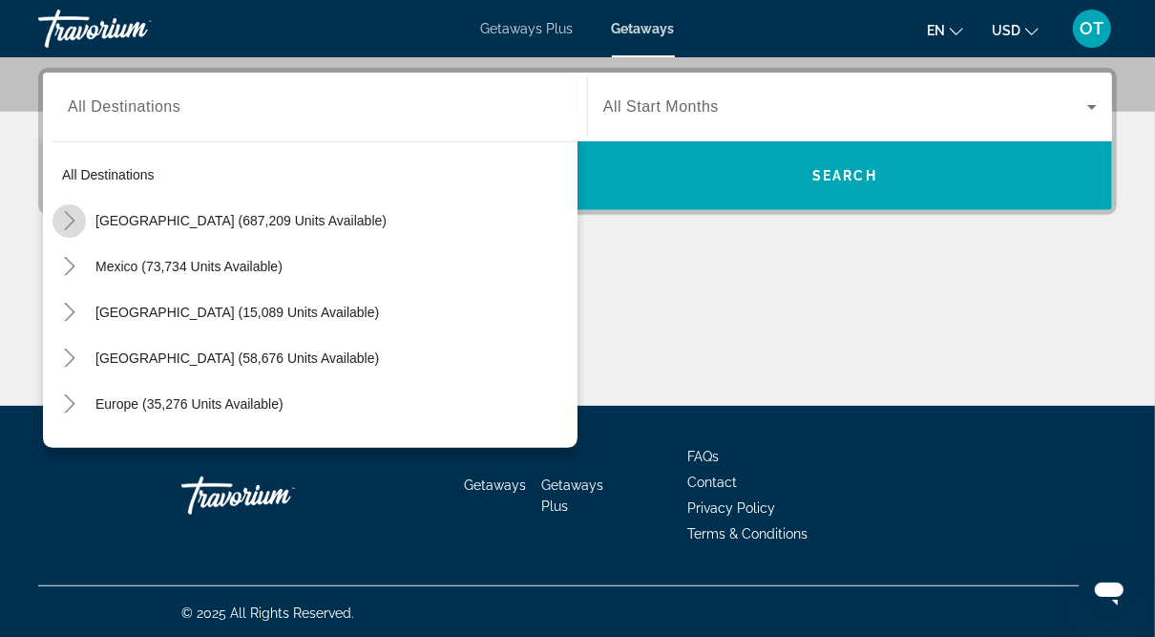
click at [69, 218] on icon "Toggle United States (687,209 units available)" at bounding box center [69, 220] width 19 height 19
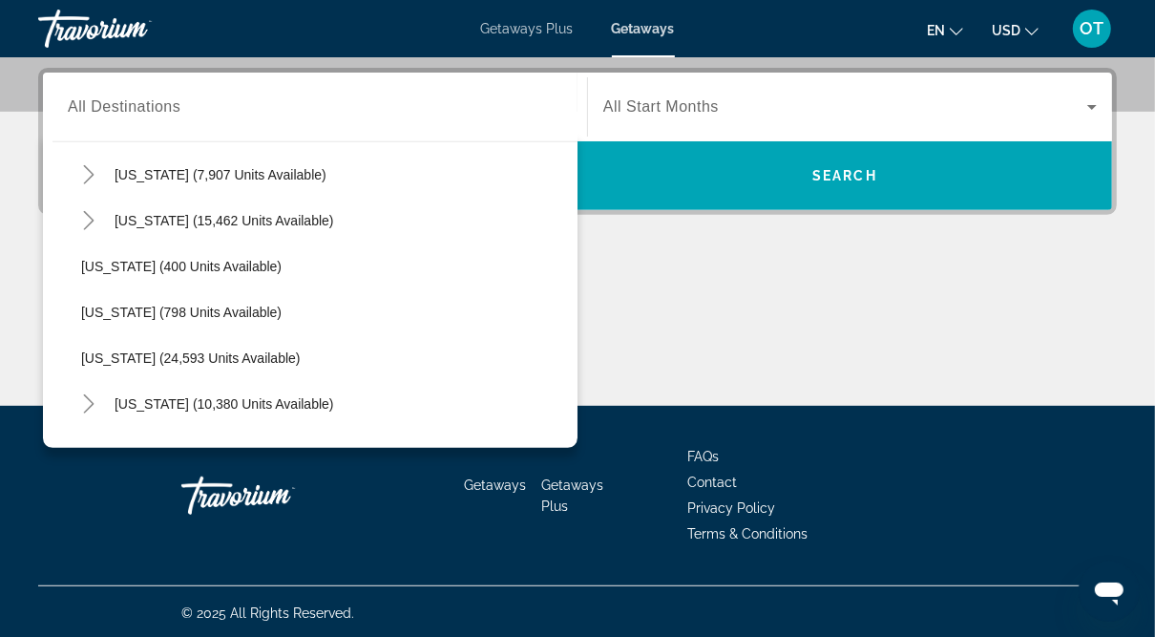
scroll to position [1331, 0]
click at [84, 396] on icon "Toggle Pennsylvania (10,380 units available)" at bounding box center [88, 401] width 19 height 19
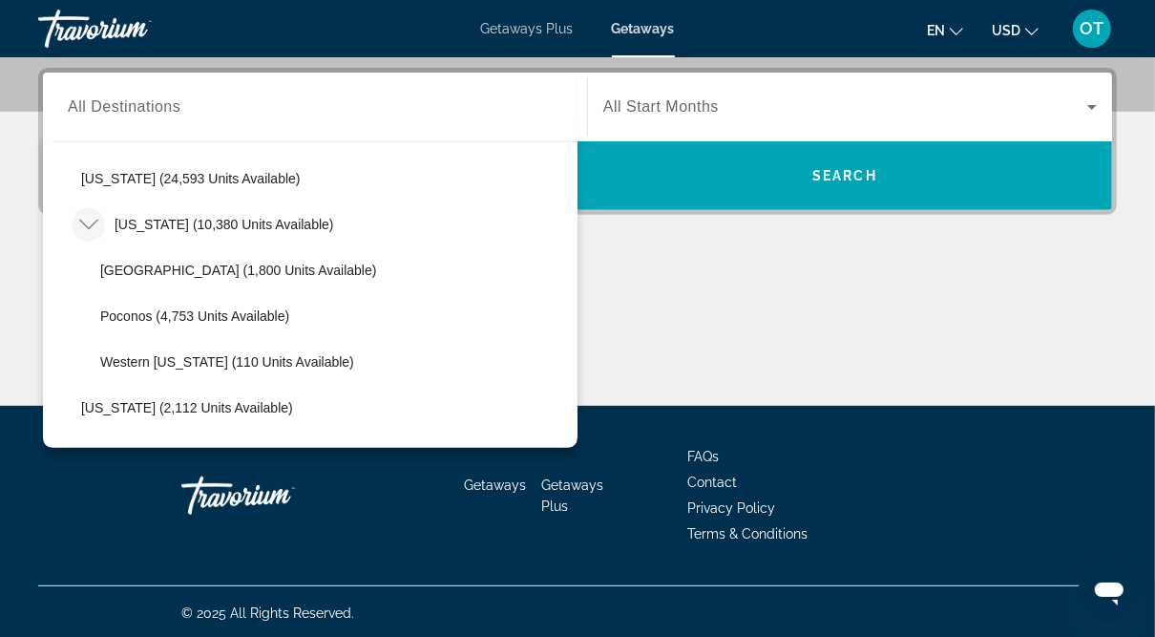
scroll to position [1517, 0]
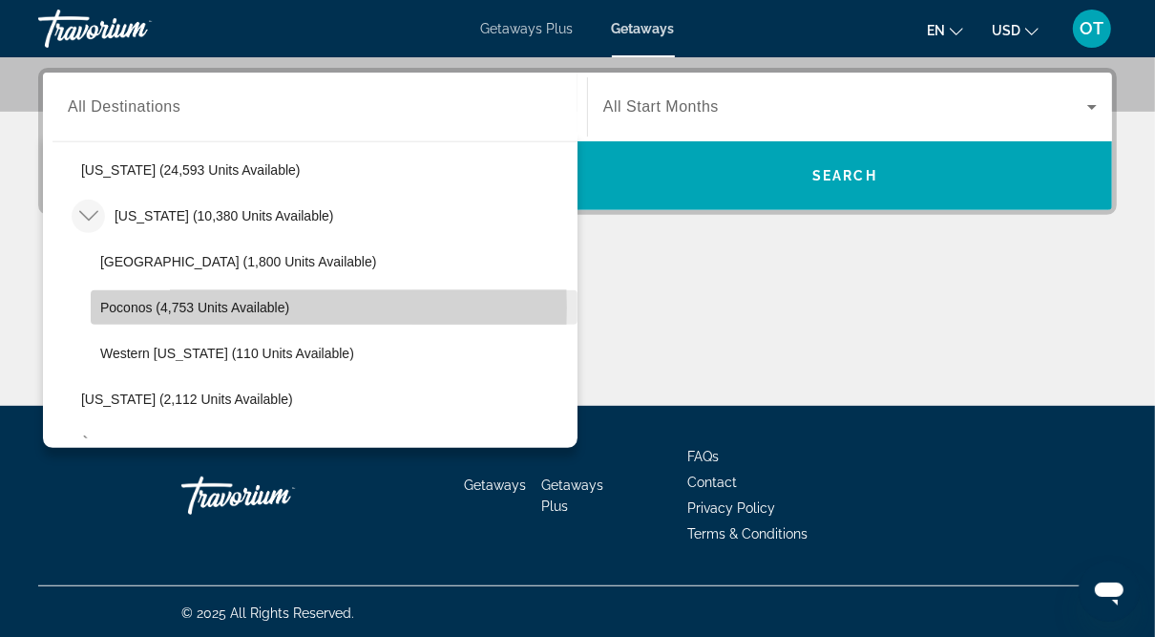
click at [125, 305] on span "Poconos (4,753 units available)" at bounding box center [194, 307] width 189 height 15
type input "**********"
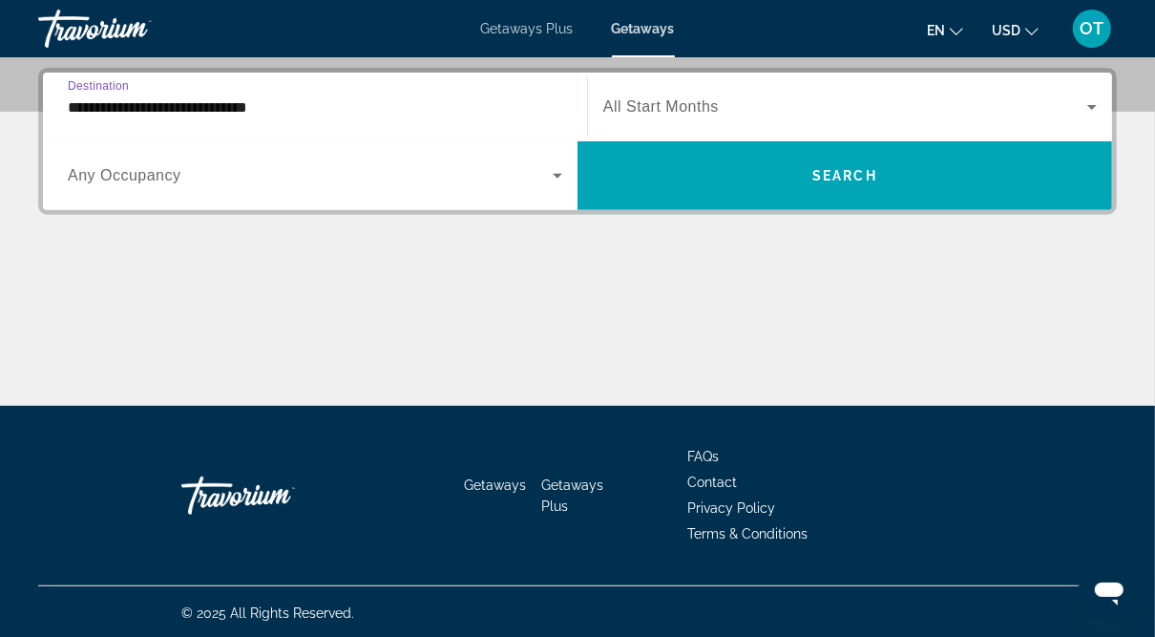
click at [782, 99] on span "Search widget" at bounding box center [845, 106] width 484 height 23
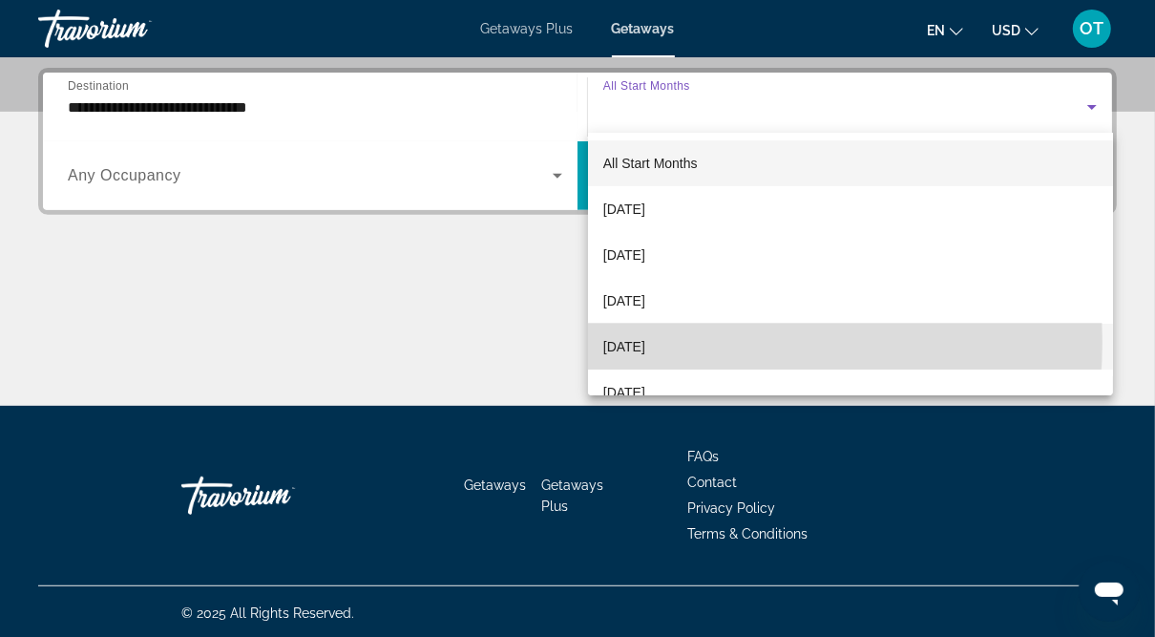
click at [645, 342] on span "[DATE]" at bounding box center [624, 346] width 42 height 23
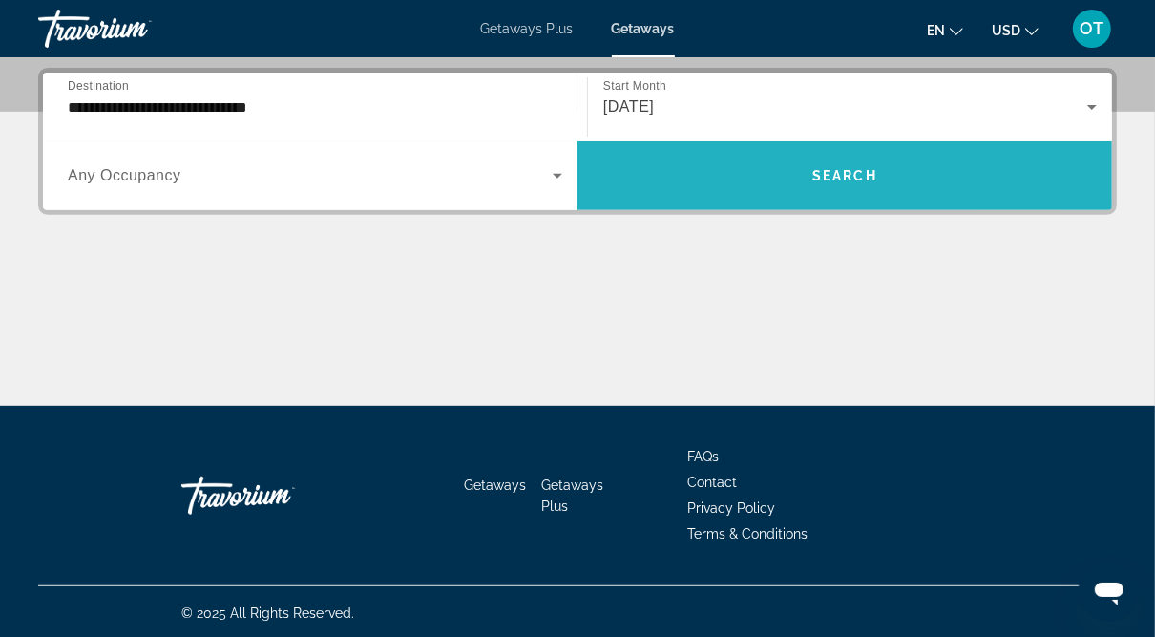
click at [851, 178] on span "Search" at bounding box center [844, 175] width 65 height 15
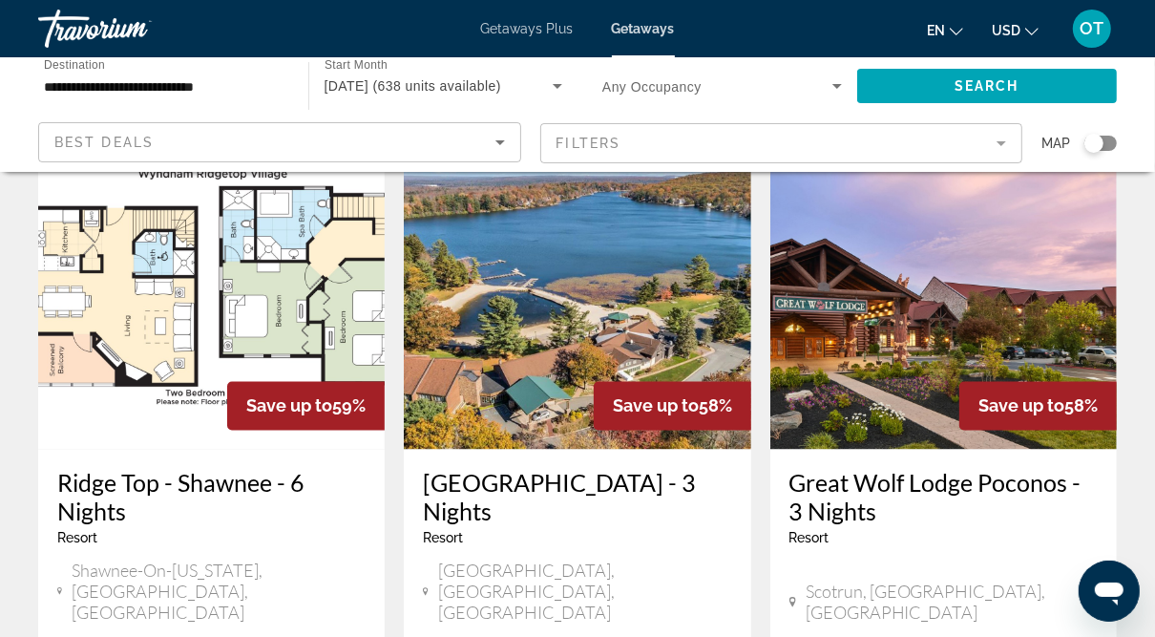
scroll to position [2316, 0]
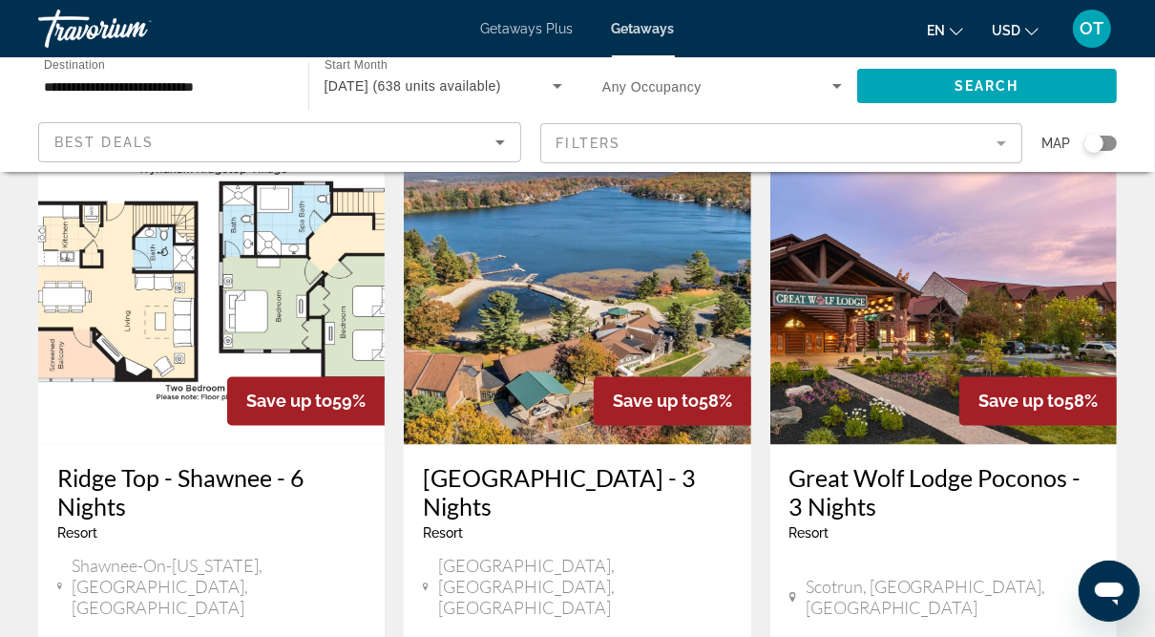
click at [867, 278] on img "Main content" at bounding box center [943, 291] width 347 height 305
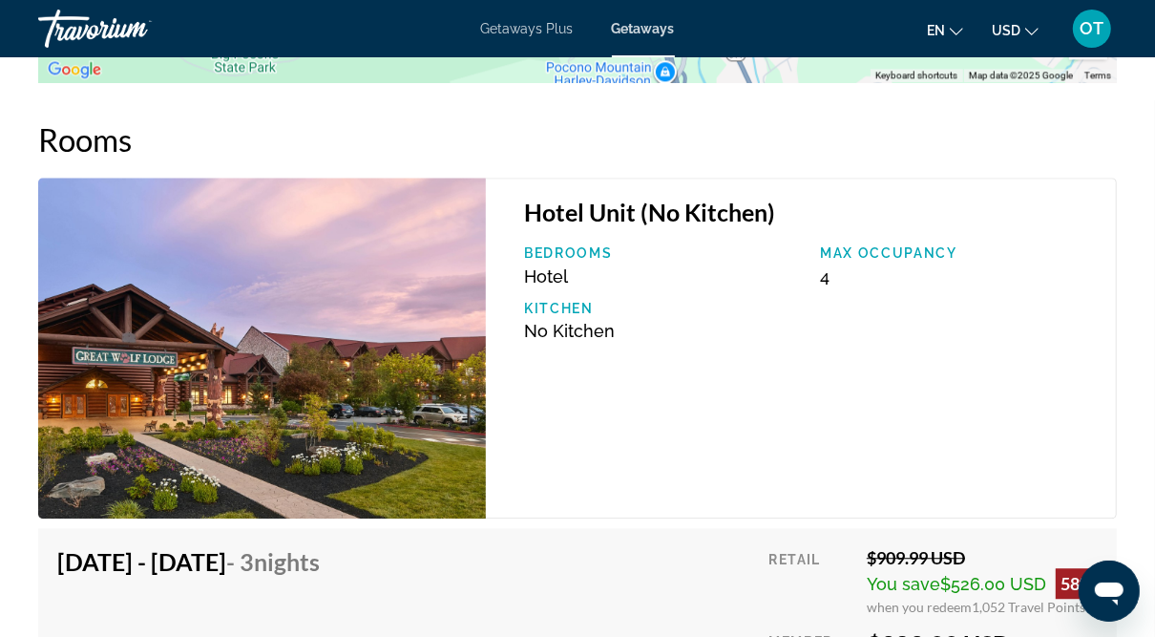
scroll to position [3053, 0]
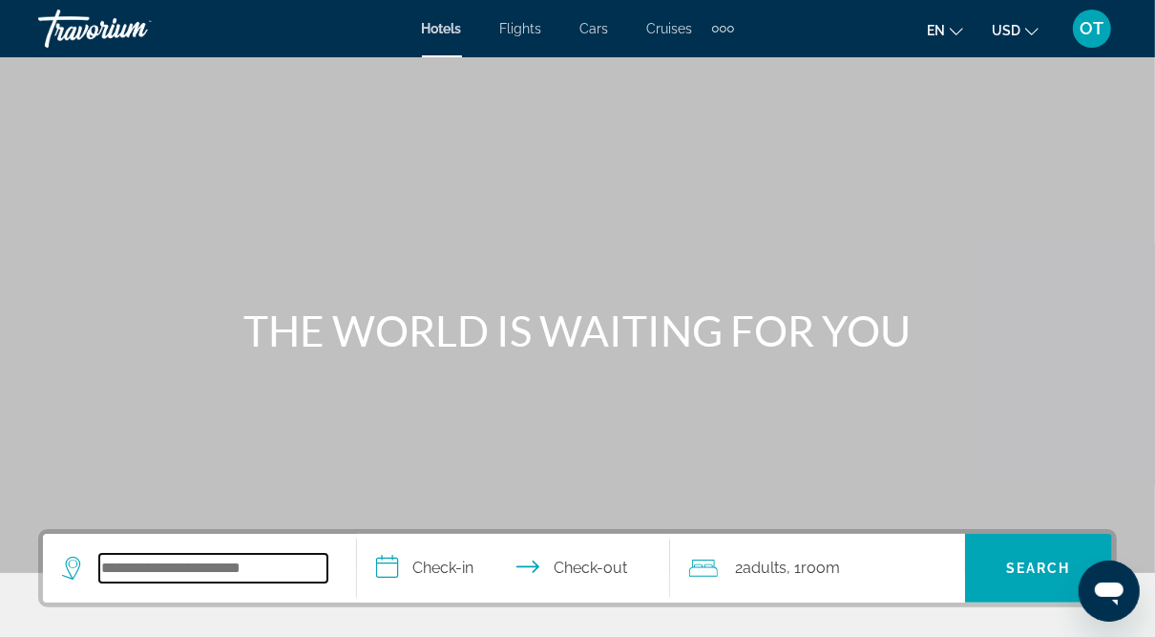
click at [179, 574] on input "Search widget" at bounding box center [213, 568] width 228 height 29
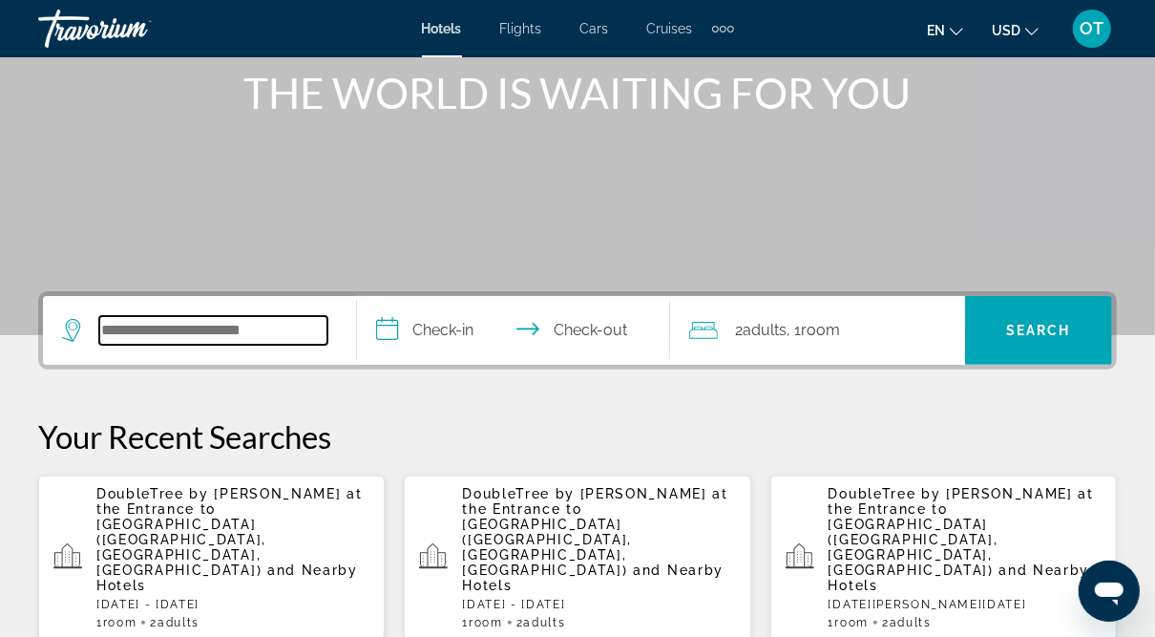
scroll to position [466, 0]
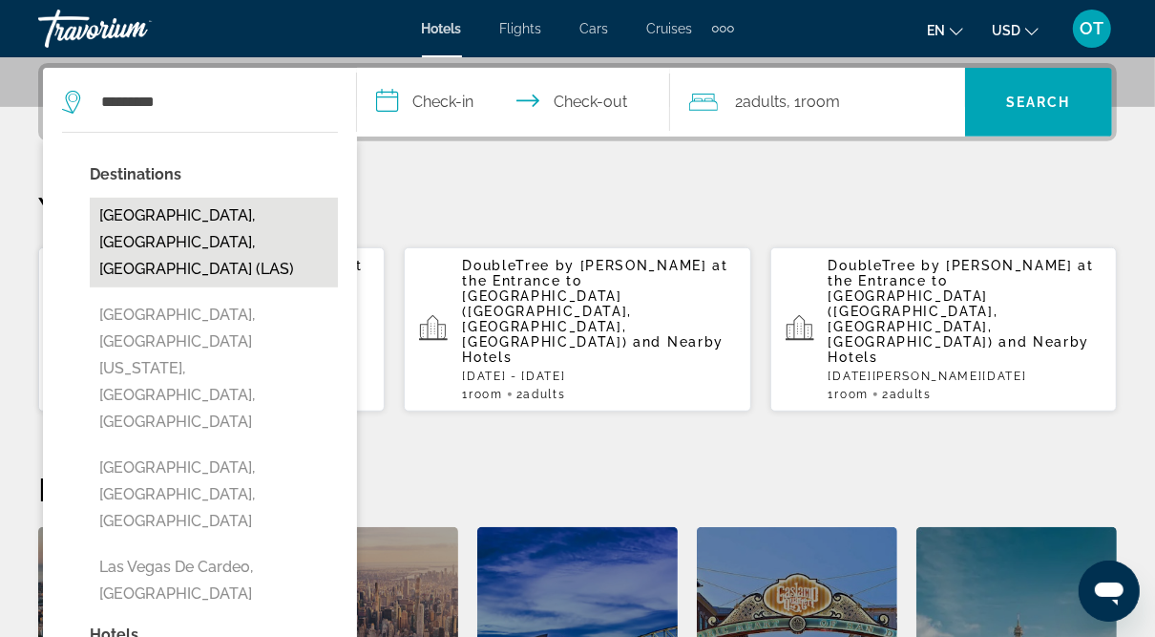
click at [214, 220] on button "Las Vegas, NV, United States (LAS)" at bounding box center [214, 243] width 248 height 90
type input "**********"
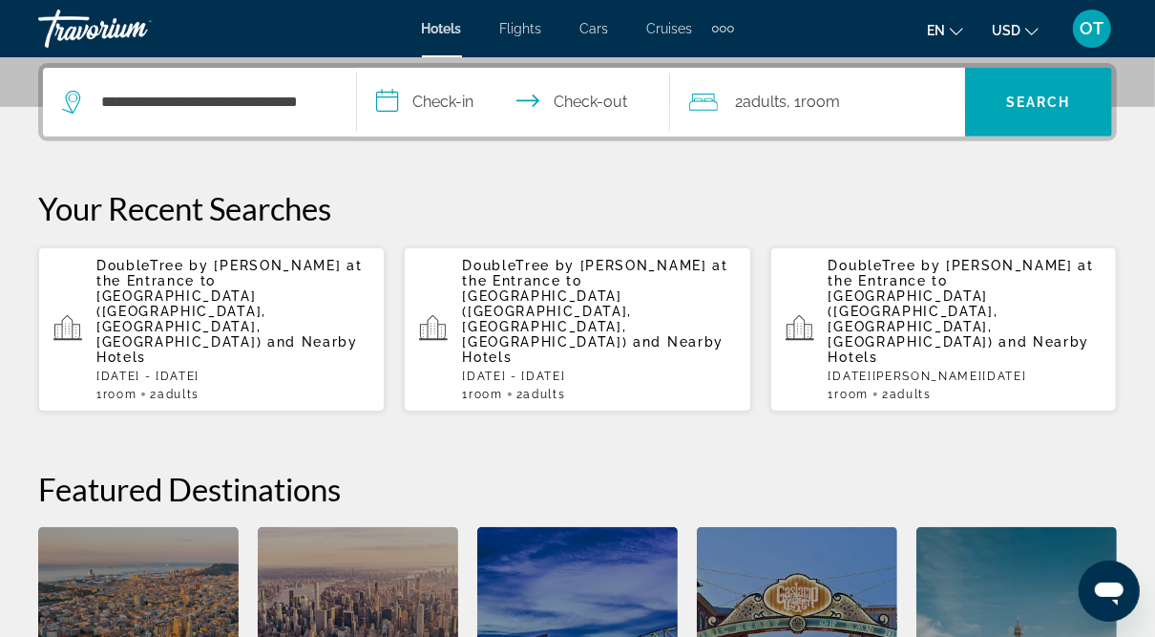
click at [441, 95] on input "**********" at bounding box center [518, 105] width 322 height 74
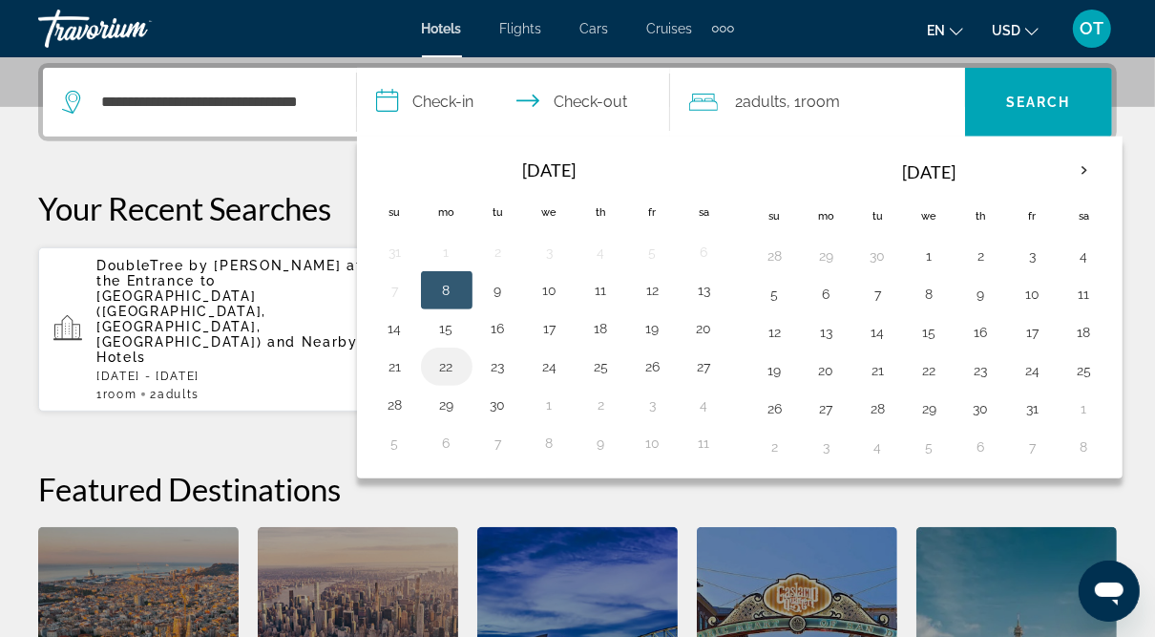
click at [444, 354] on button "22" at bounding box center [447, 366] width 31 height 27
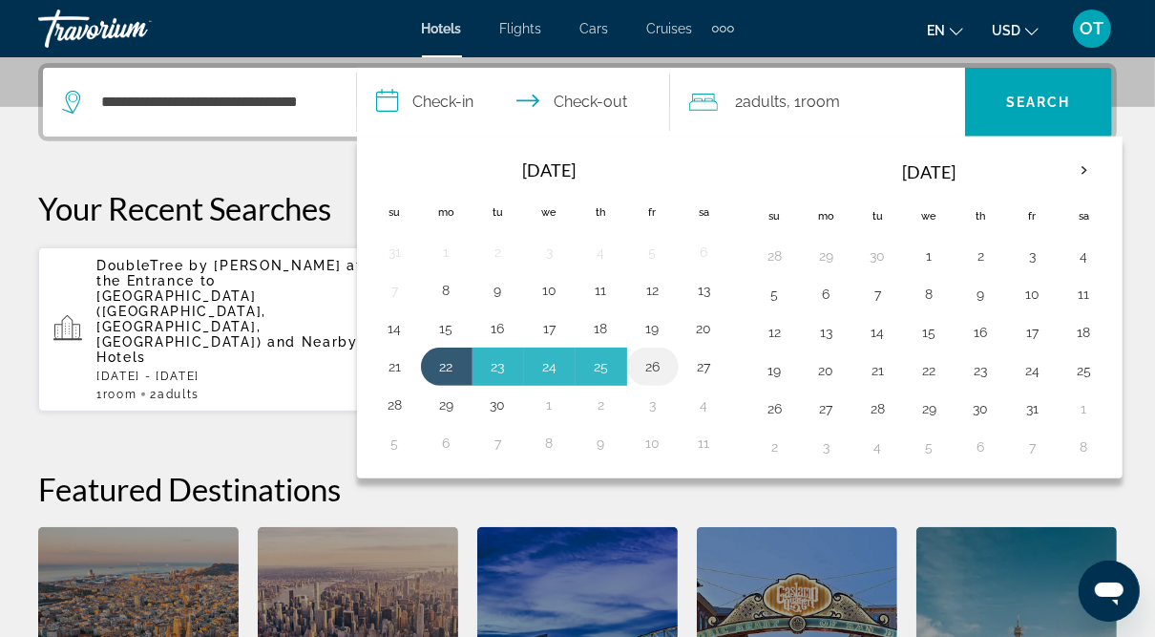
click at [653, 359] on button "26" at bounding box center [653, 366] width 31 height 27
type input "**********"
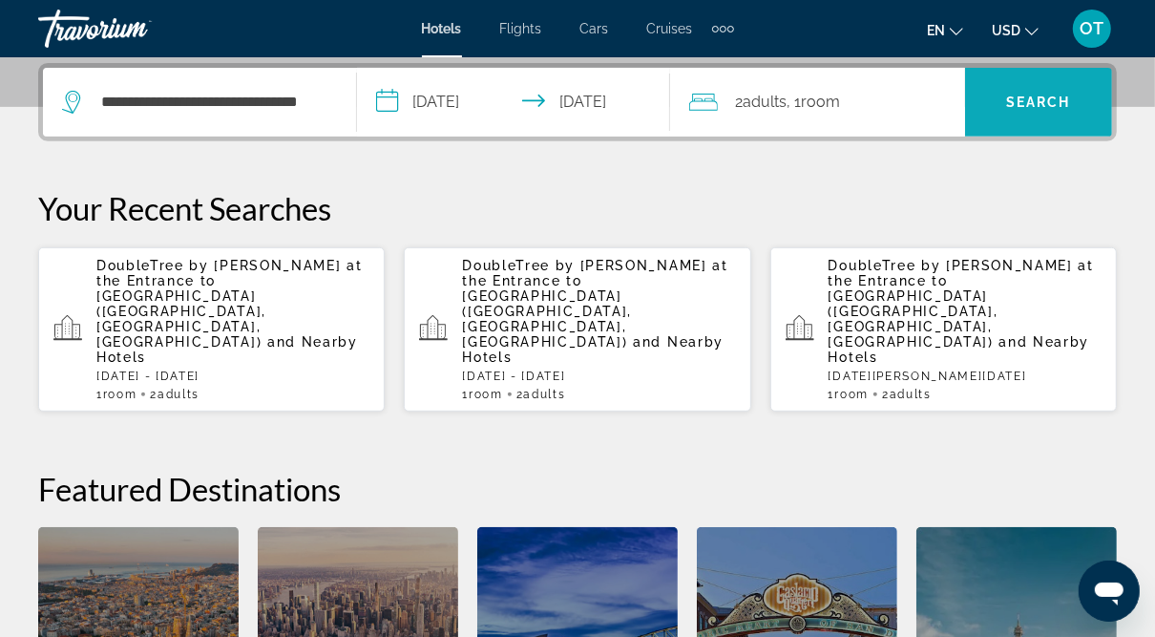
click at [1042, 112] on span "Search widget" at bounding box center [1038, 102] width 147 height 46
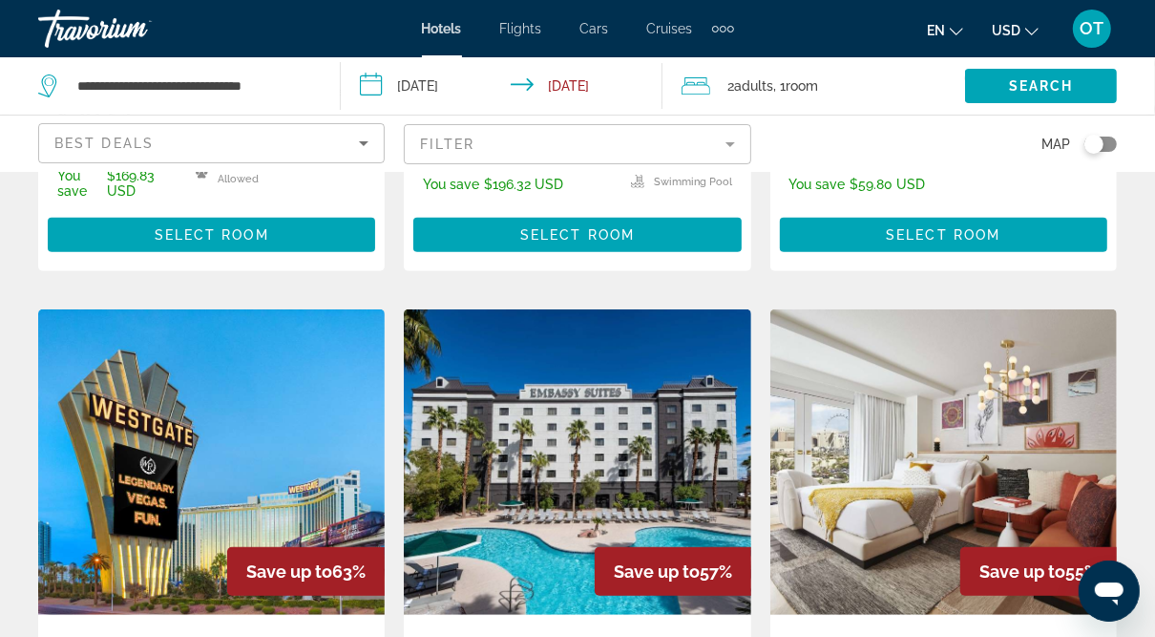
scroll to position [716, 0]
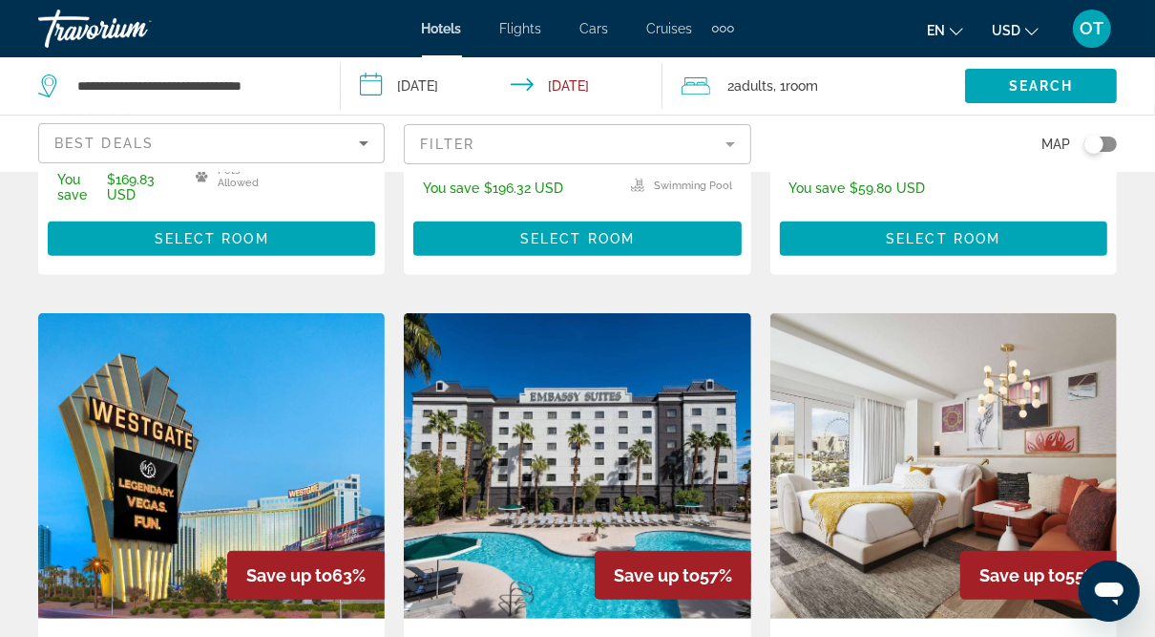
click at [216, 341] on img "Main content" at bounding box center [211, 465] width 347 height 305
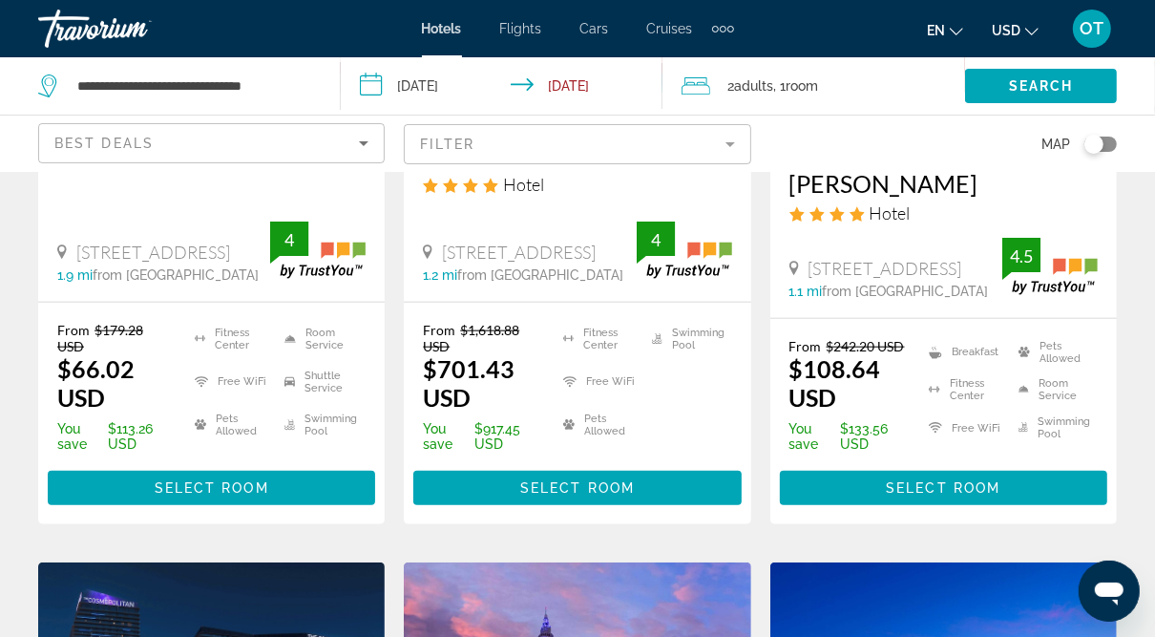
scroll to position [1234, 0]
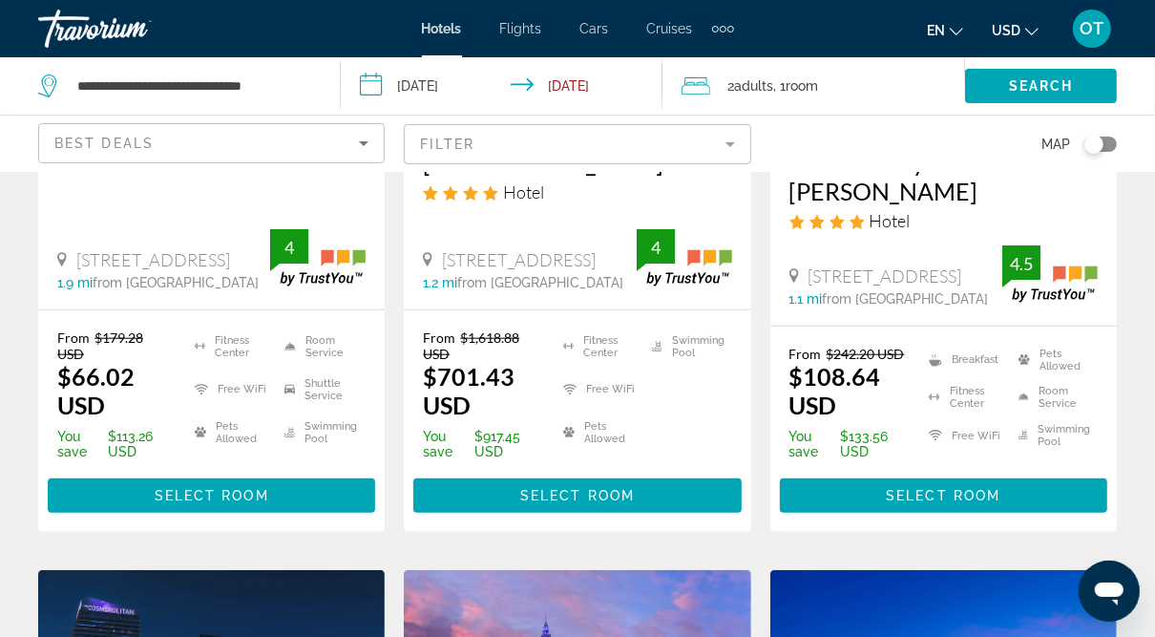
click at [719, 25] on div "Extra navigation items" at bounding box center [723, 28] width 22 height 29
click at [695, 56] on span "Activities" at bounding box center [690, 63] width 55 height 15
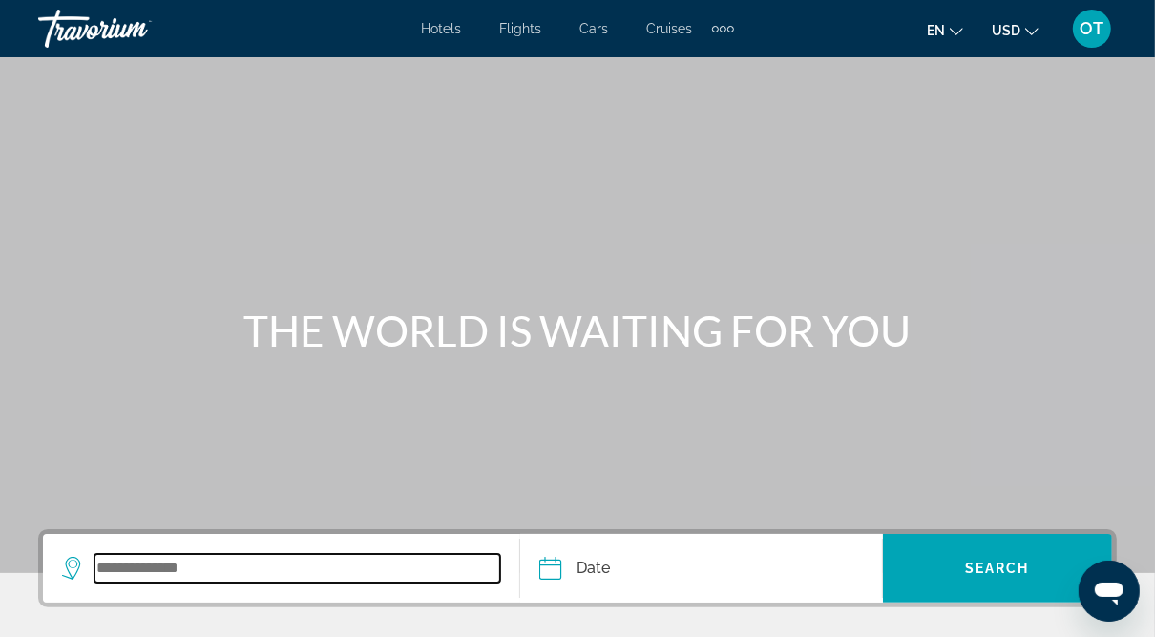
click at [137, 569] on input "Search widget" at bounding box center [298, 568] width 406 height 29
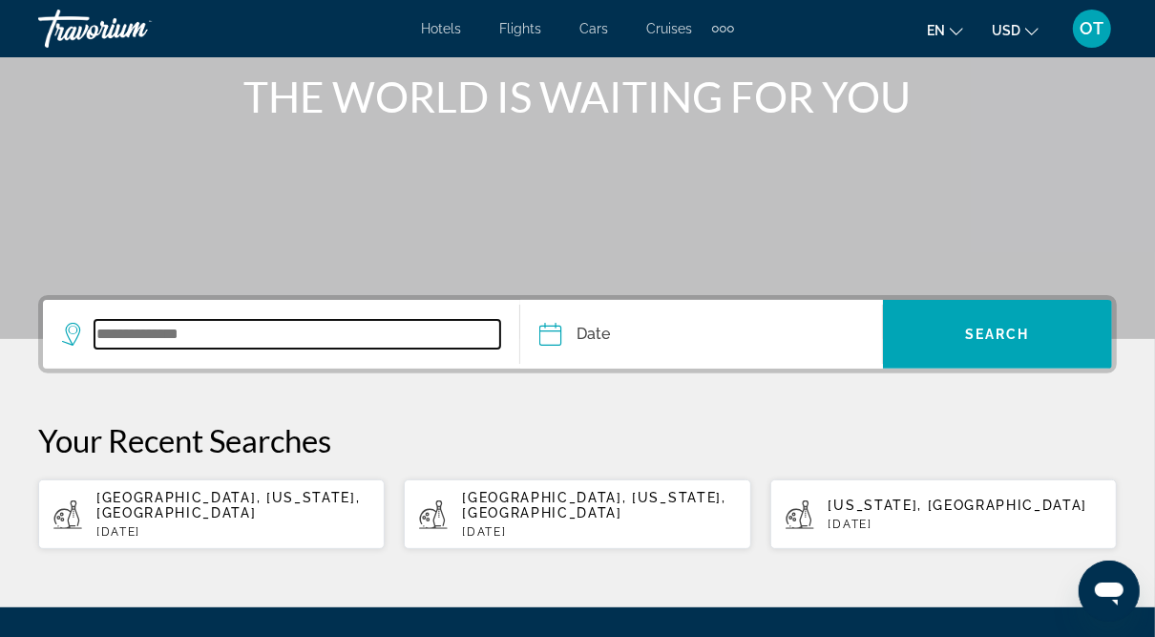
scroll to position [420, 0]
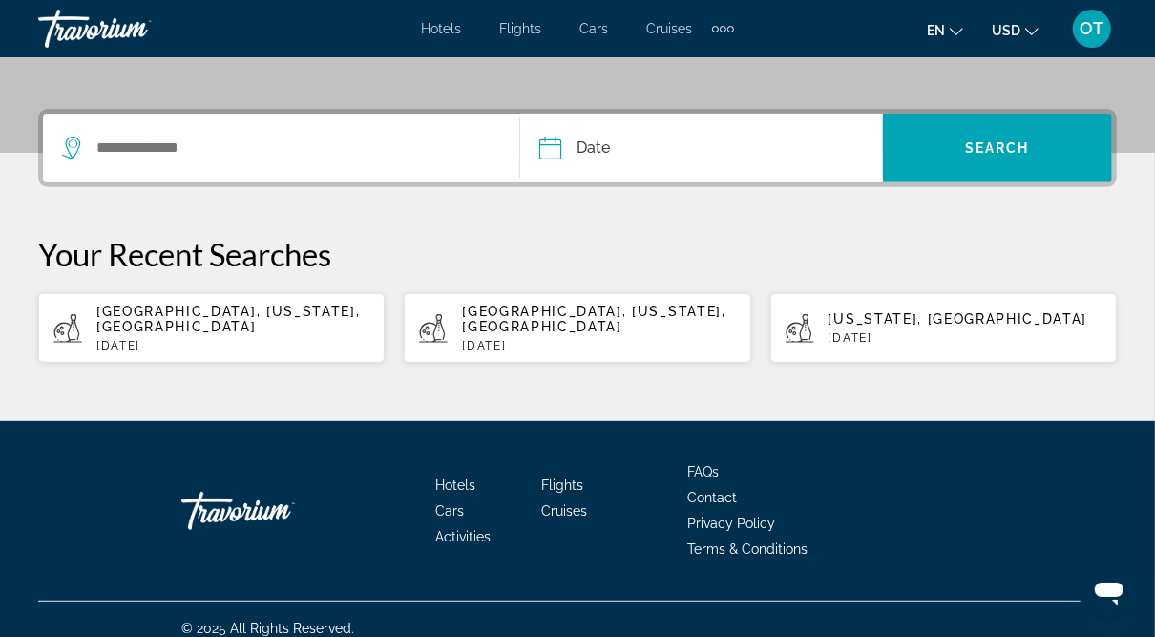
click at [242, 339] on p "Mon, 25 Aug" at bounding box center [232, 345] width 273 height 13
type input "**********"
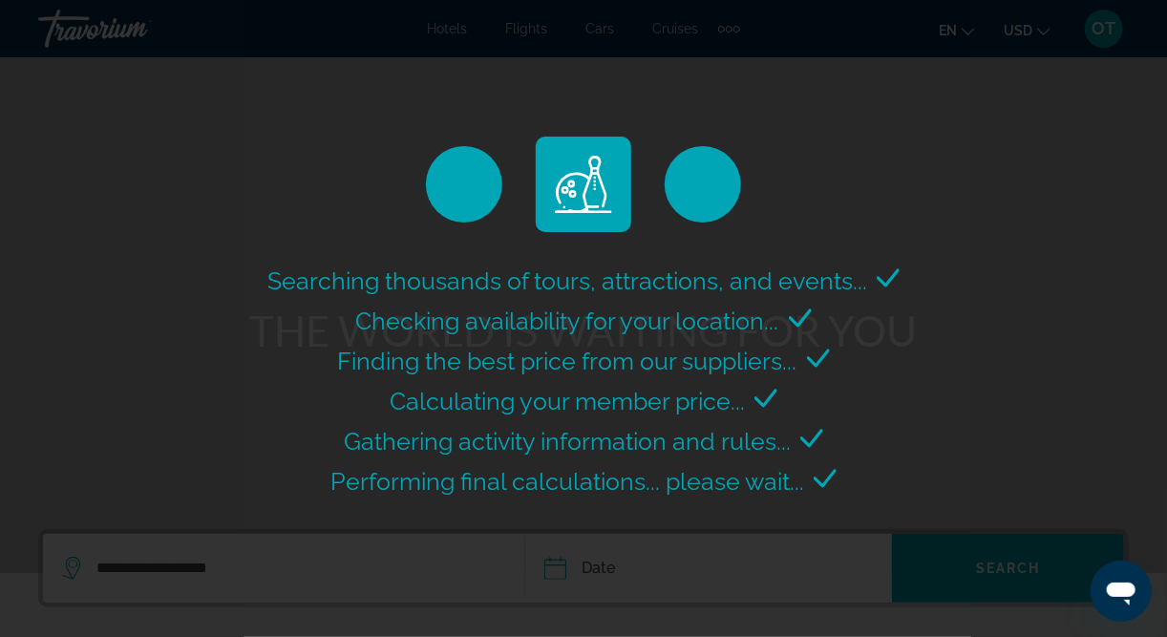
select select "*"
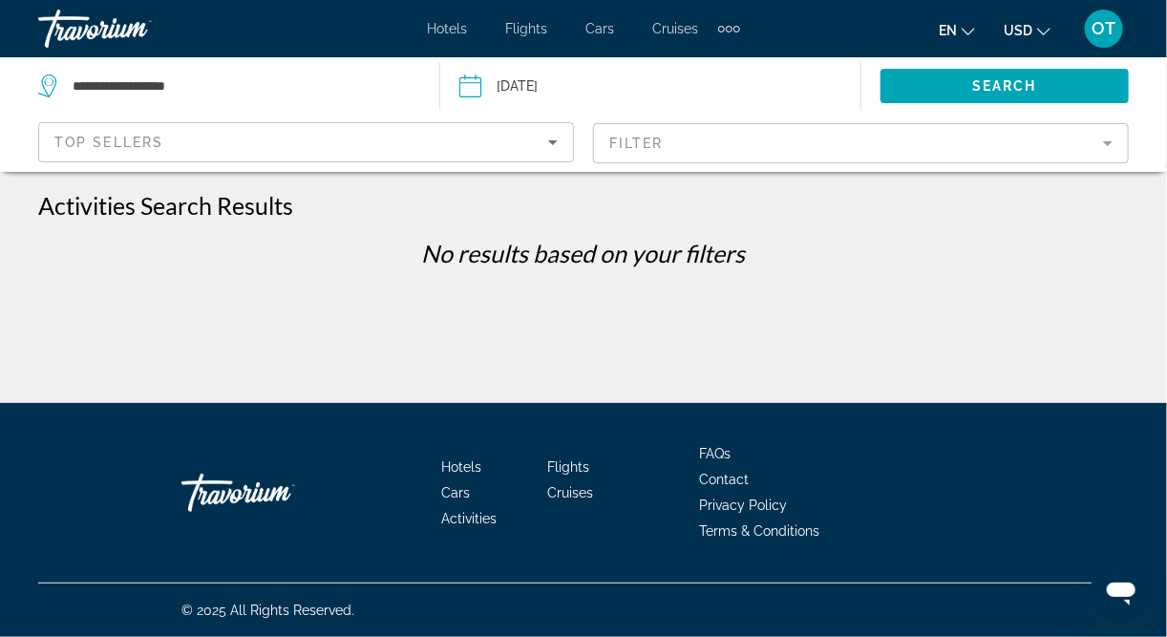
click at [552, 77] on input "Date: Aug 25, 2025" at bounding box center [558, 88] width 208 height 63
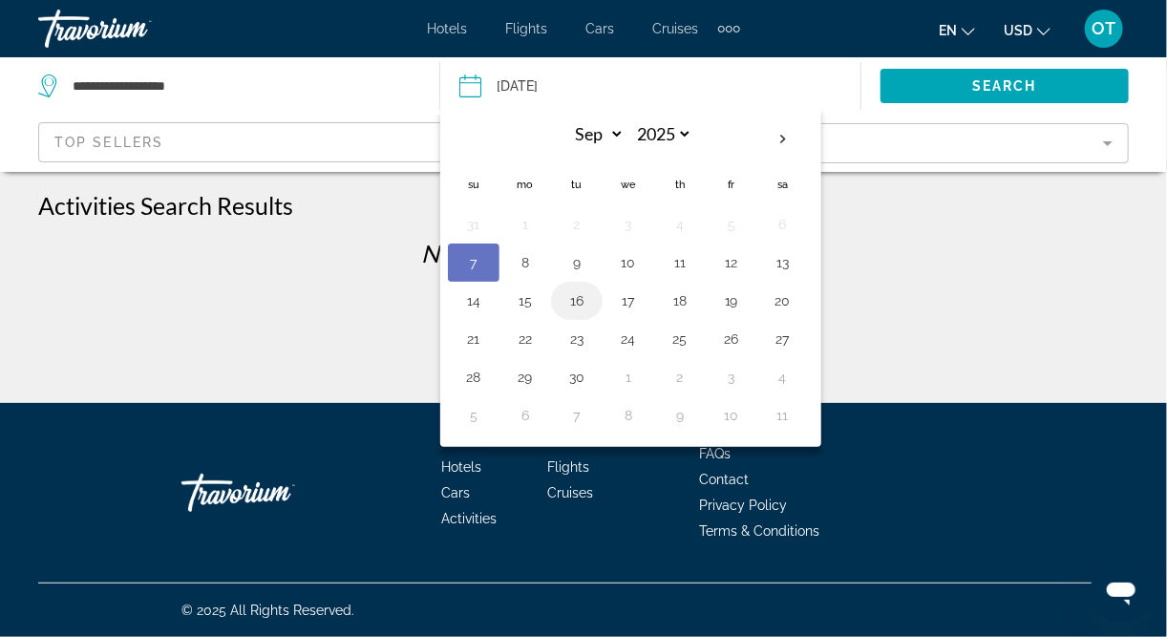
click at [577, 292] on button "16" at bounding box center [576, 300] width 31 height 27
type input "**********"
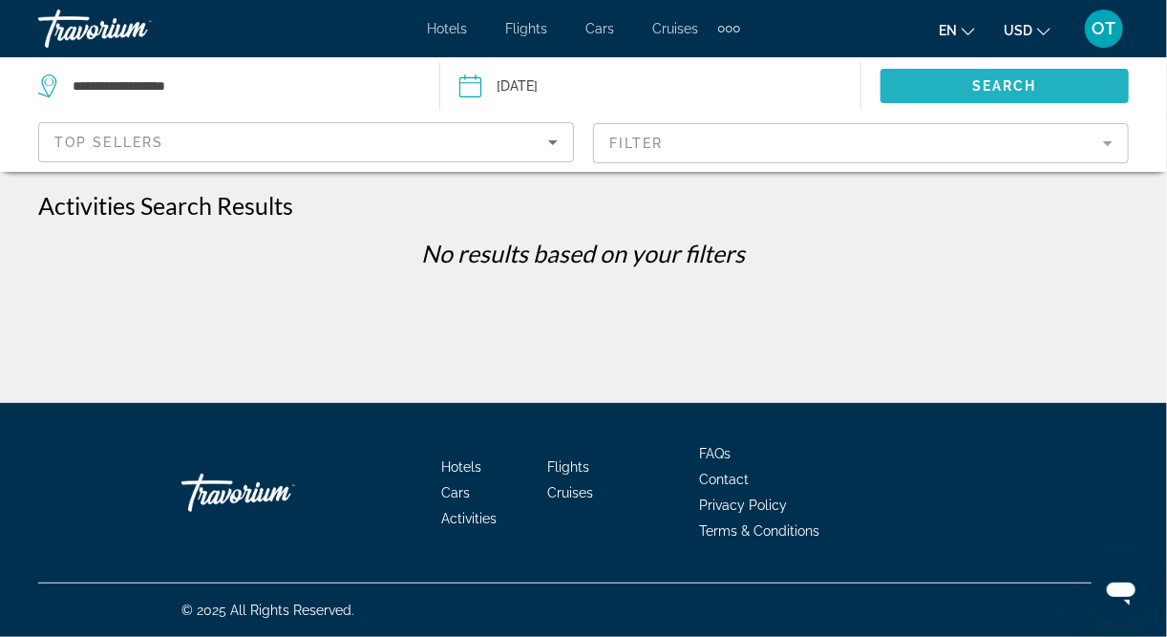
click at [1020, 75] on span "Search widget" at bounding box center [1004, 86] width 249 height 46
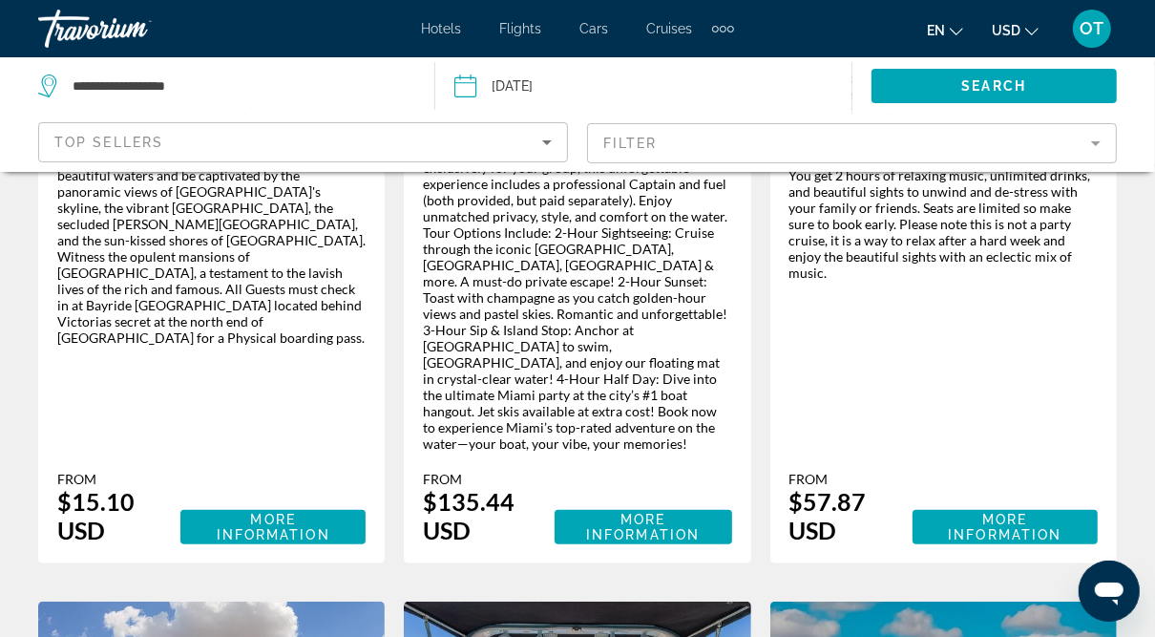
scroll to position [704, 0]
